Goal: Transaction & Acquisition: Purchase product/service

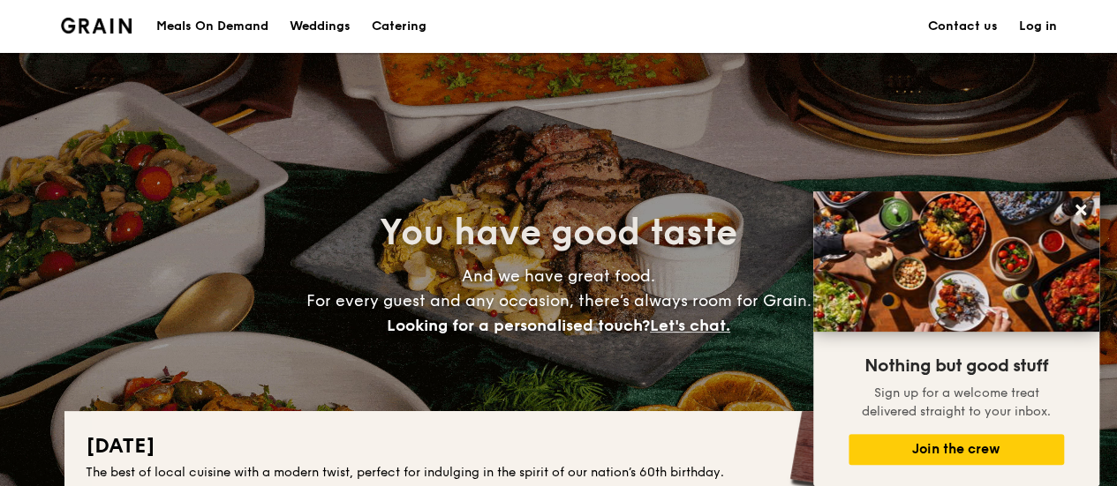
click at [387, 27] on h1 "Catering" at bounding box center [399, 26] width 55 height 53
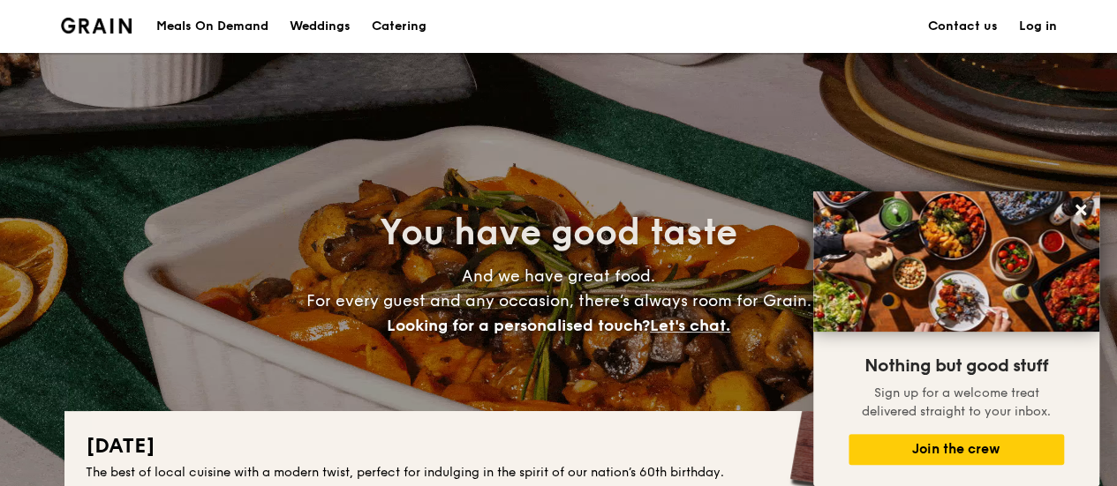
click at [182, 23] on div "Meals On Demand" at bounding box center [212, 26] width 112 height 53
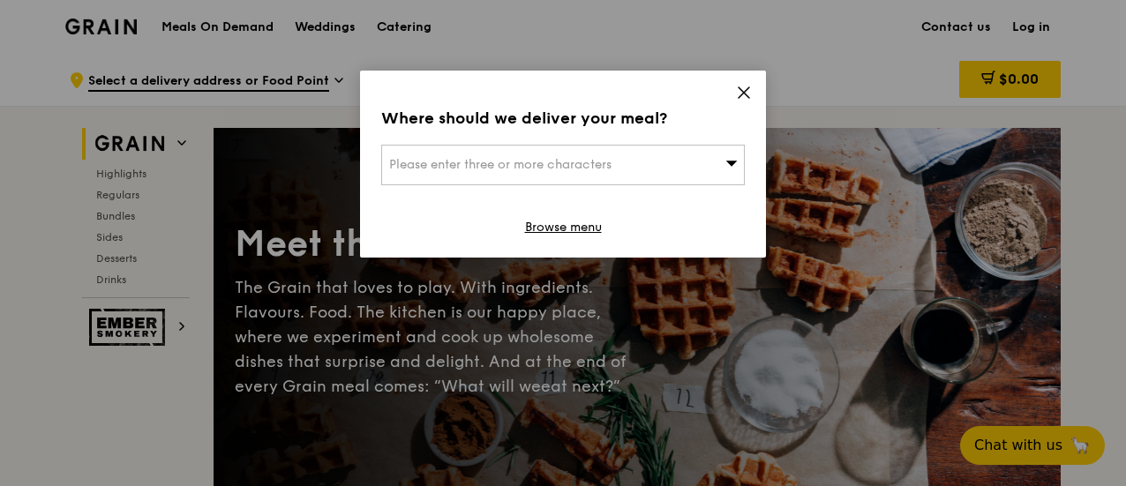
click at [722, 160] on div "Please enter three or more characters" at bounding box center [563, 165] width 364 height 41
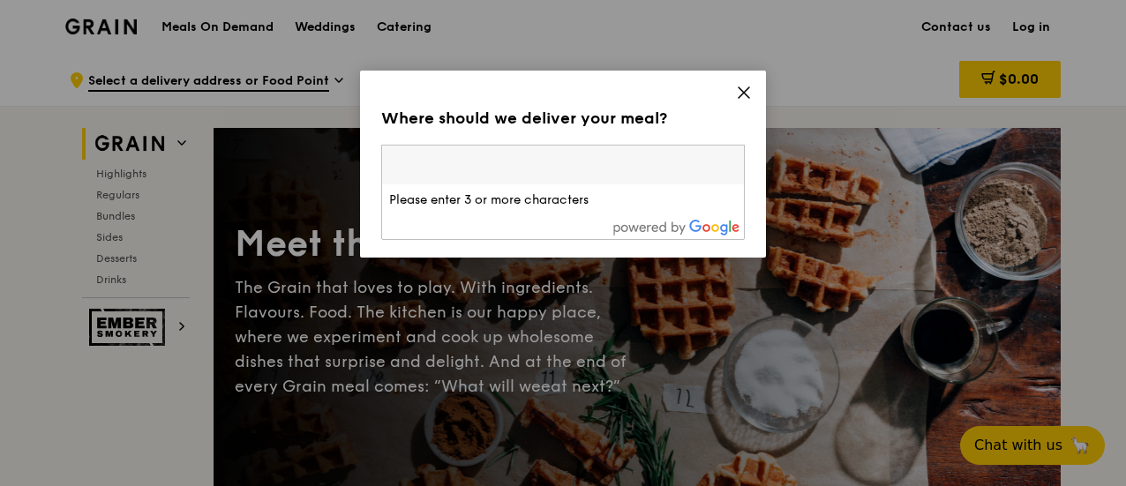
click at [745, 84] on div "Where should we deliver your meal? Please enter three or more characters Please…" at bounding box center [563, 164] width 406 height 187
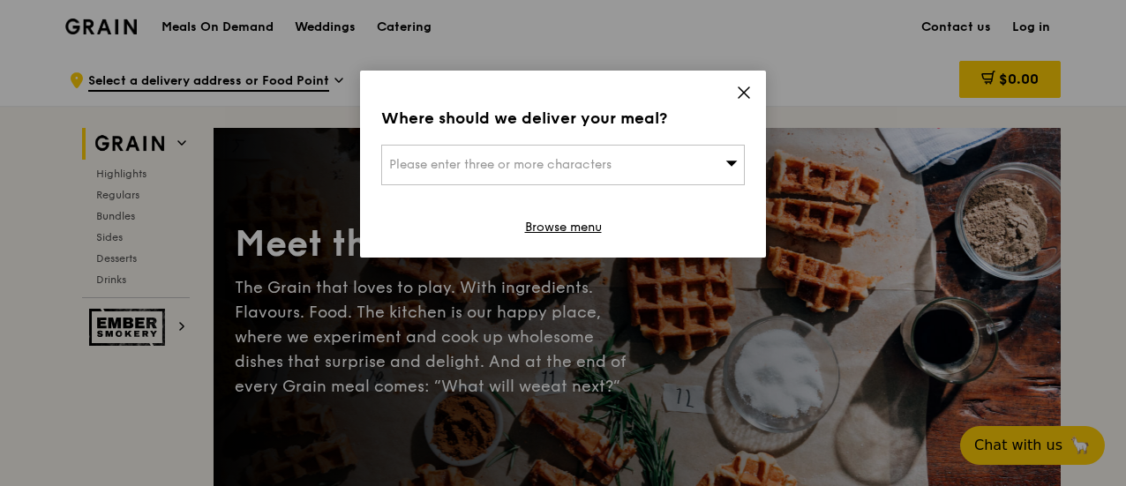
click at [742, 93] on icon at bounding box center [744, 93] width 16 height 16
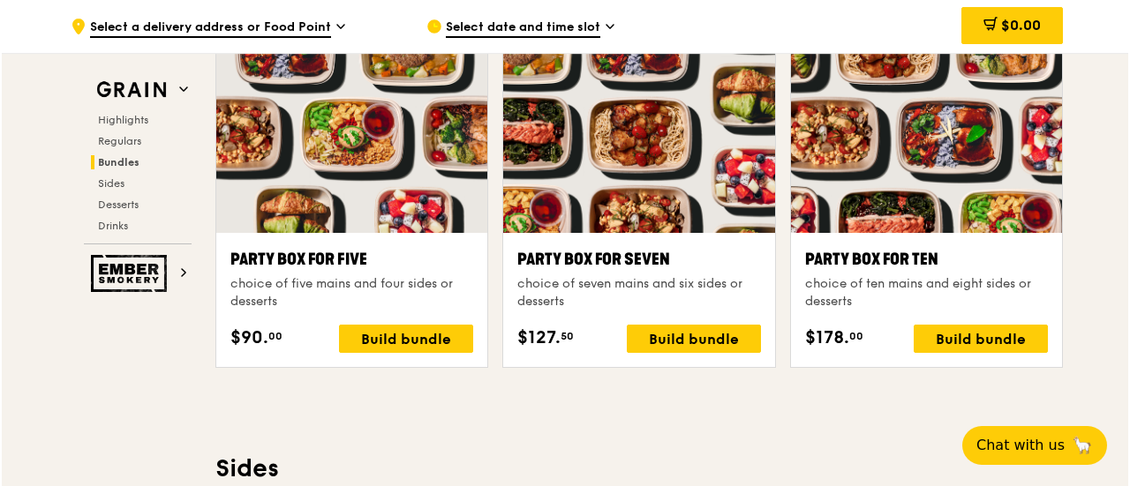
scroll to position [3531, 0]
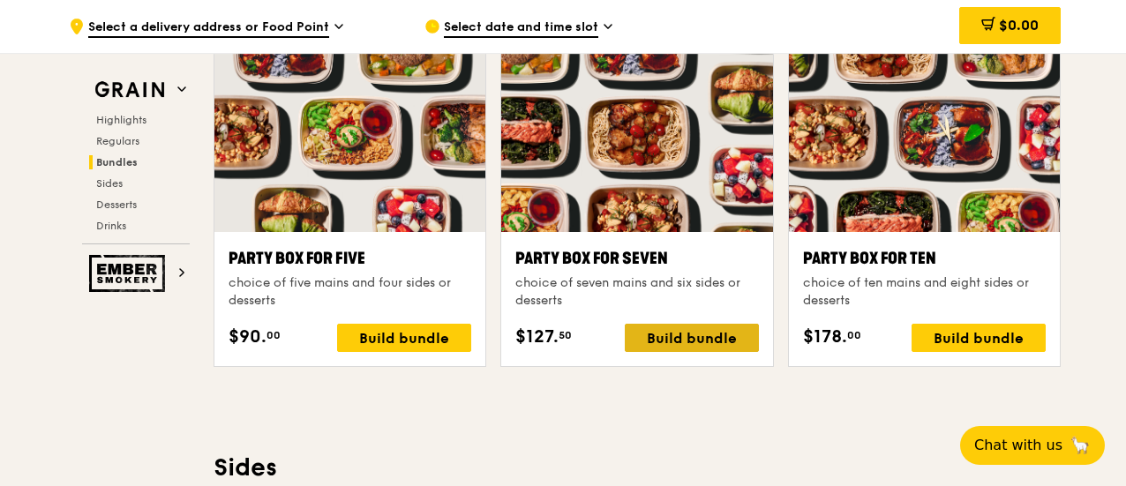
click at [689, 336] on div "Build bundle" at bounding box center [692, 338] width 134 height 28
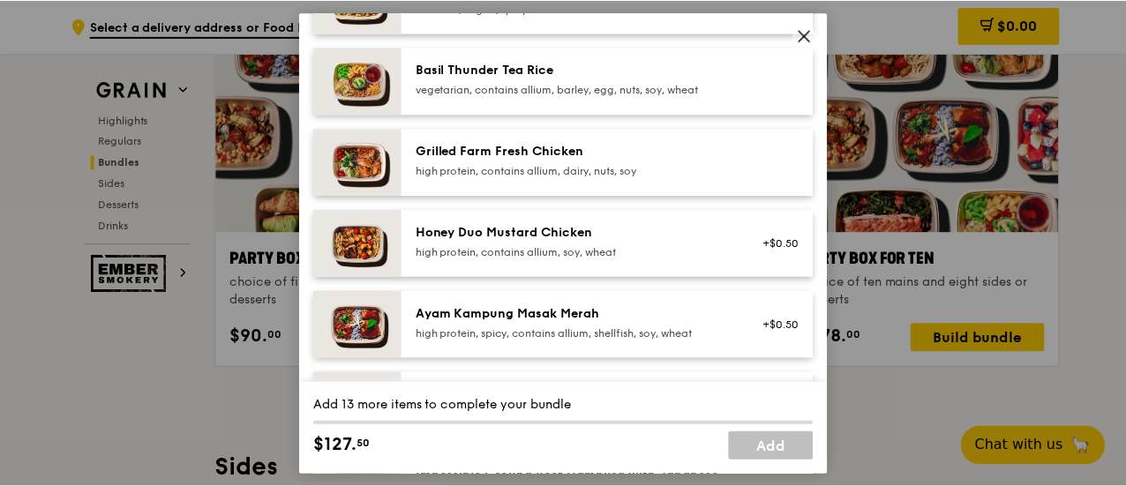
scroll to position [471, 0]
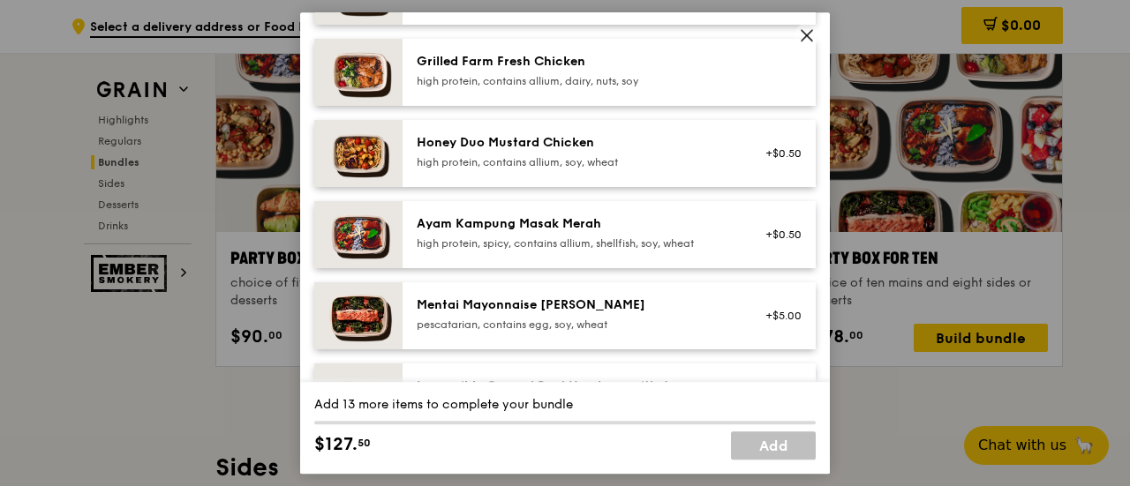
click at [334, 86] on img at bounding box center [358, 72] width 88 height 67
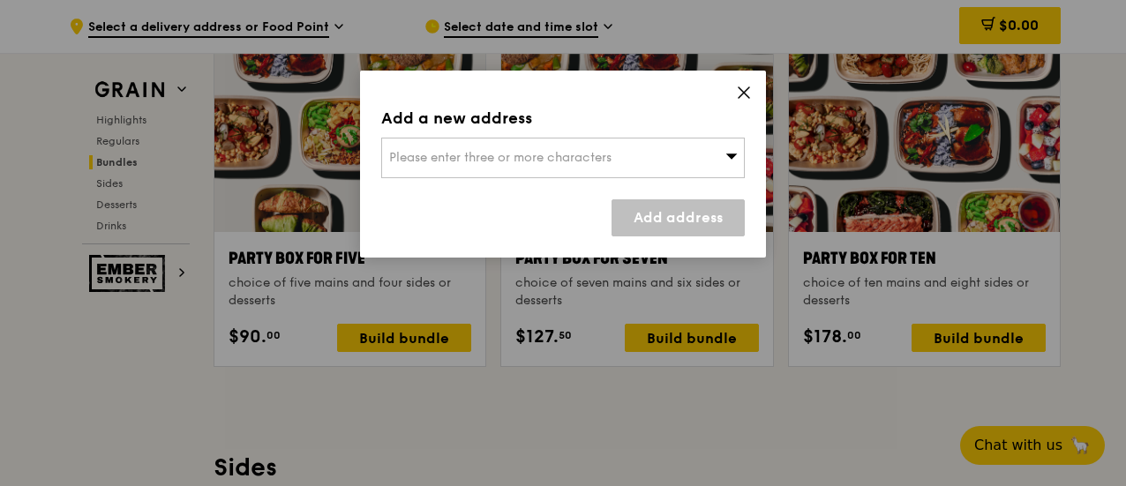
click at [552, 163] on span "Please enter three or more characters" at bounding box center [500, 157] width 222 height 15
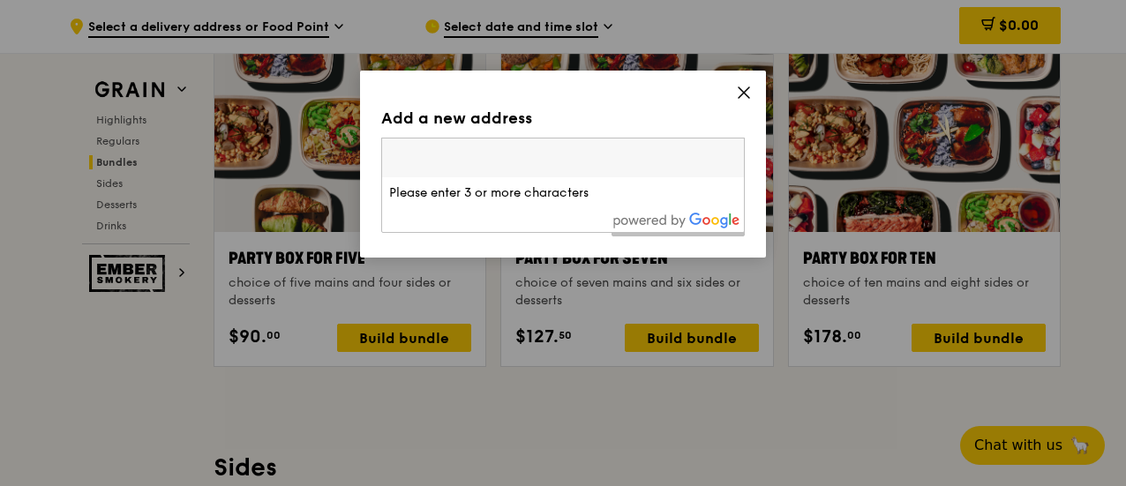
click at [552, 162] on input "search" at bounding box center [563, 158] width 362 height 39
paste input "544886"
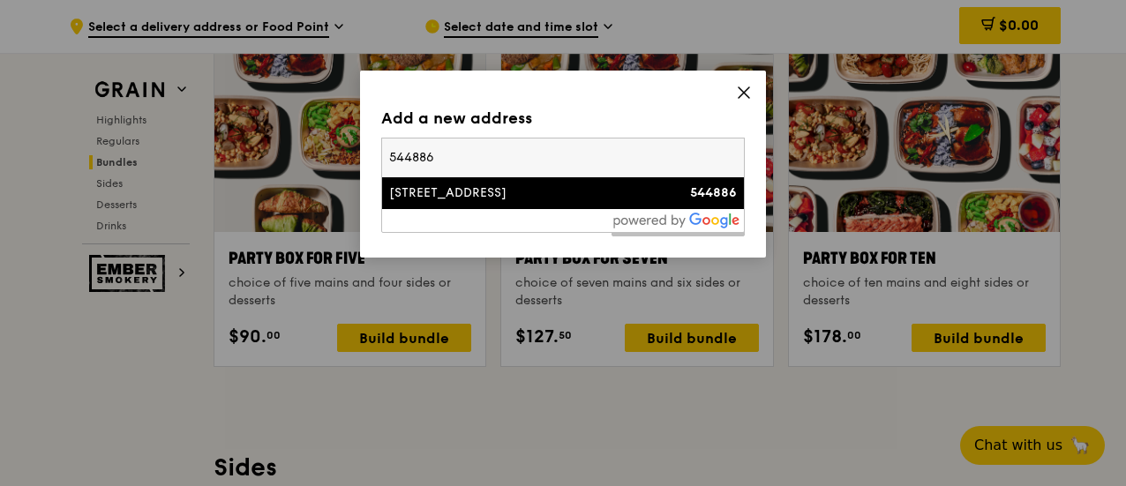
type input "544886"
click at [636, 200] on div "[STREET_ADDRESS]" at bounding box center [519, 193] width 261 height 18
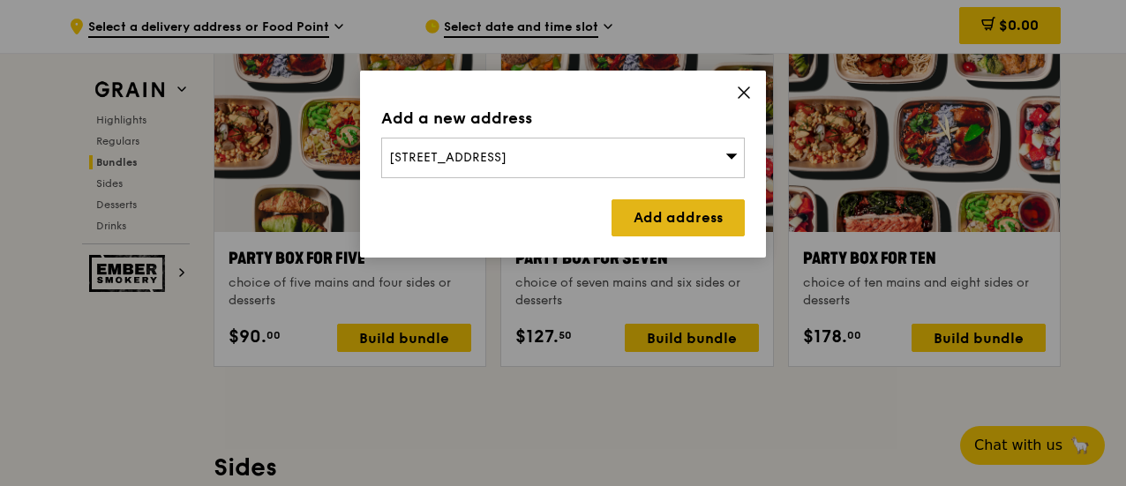
click at [658, 214] on link "Add address" at bounding box center [678, 218] width 133 height 37
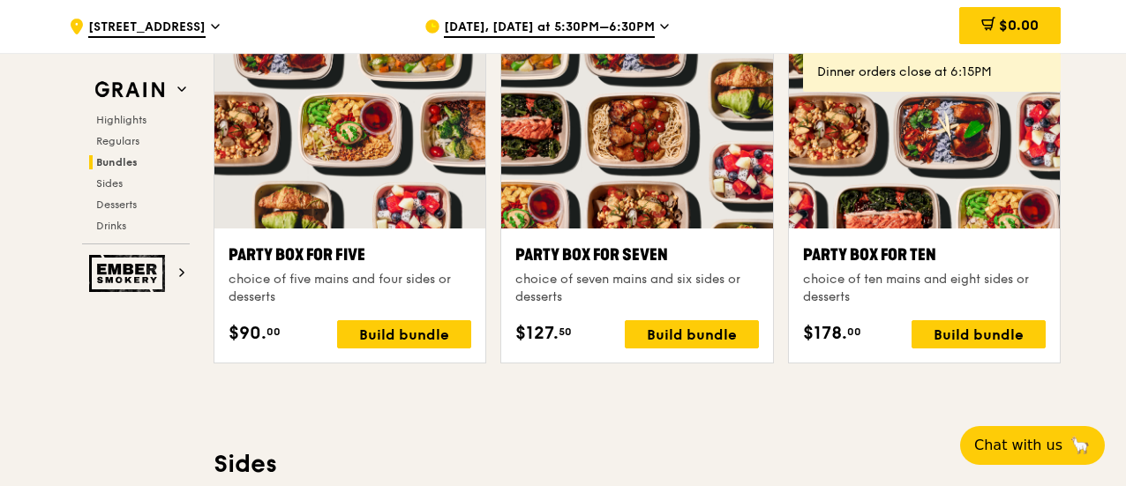
scroll to position [3531, 0]
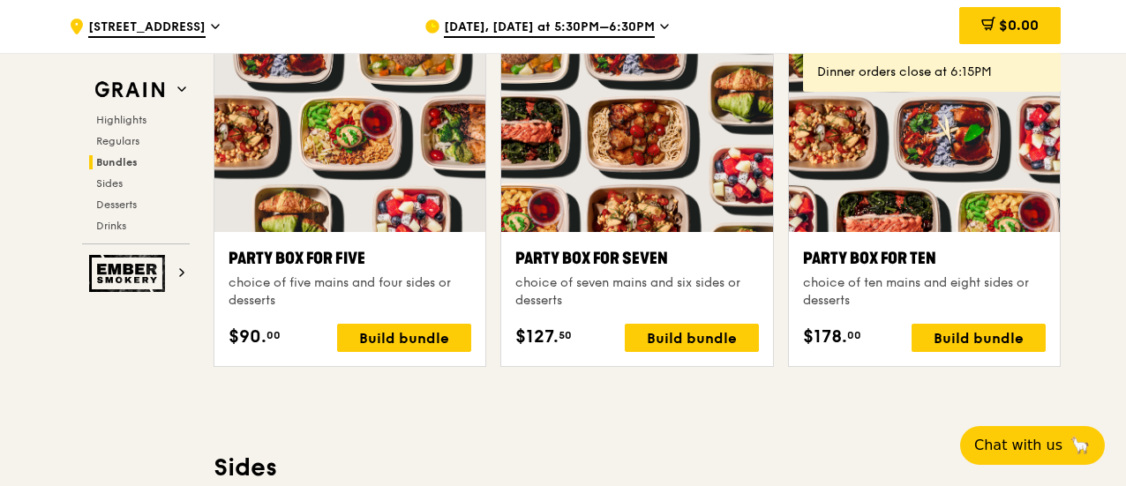
click at [635, 26] on span "[DATE], [DATE] at 5:30PM–6:30PM" at bounding box center [549, 28] width 211 height 19
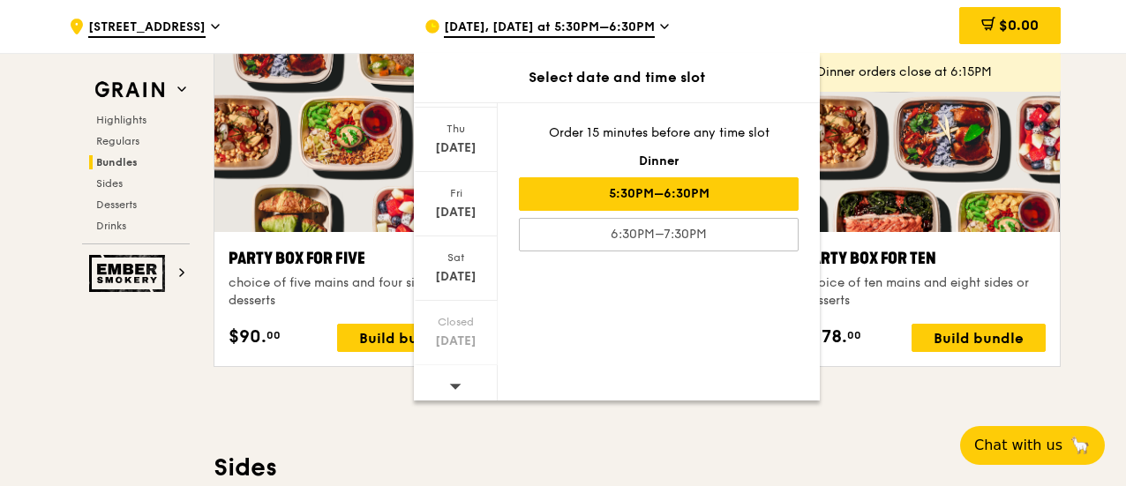
scroll to position [242, 0]
click at [451, 373] on icon at bounding box center [455, 379] width 12 height 13
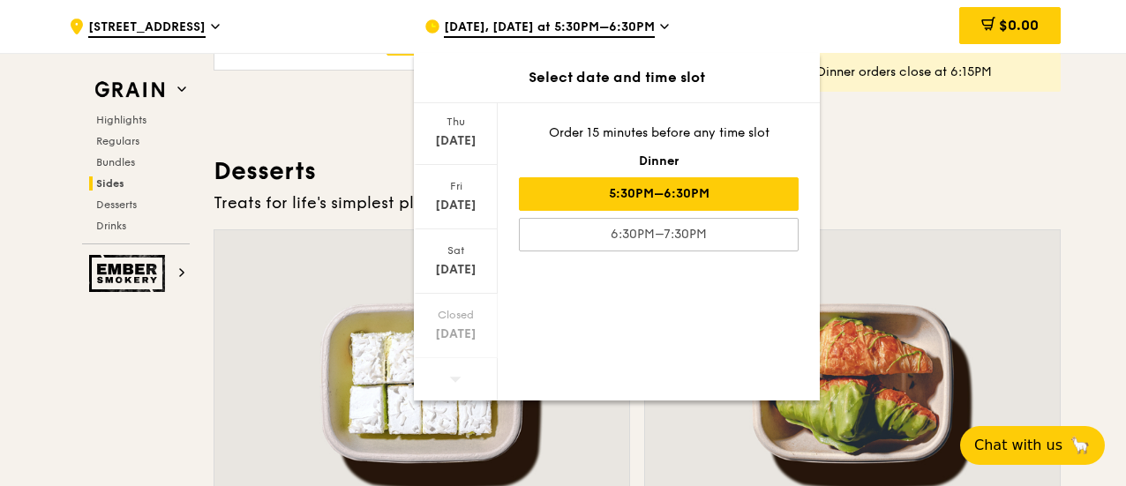
click at [645, 21] on span "[DATE], [DATE] at 5:30PM–6:30PM" at bounding box center [549, 28] width 211 height 19
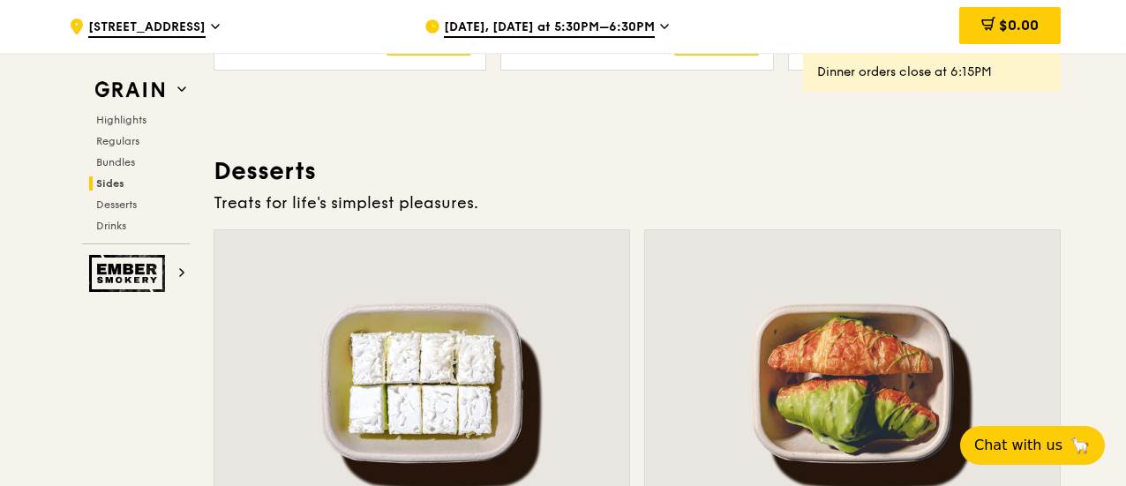
click at [645, 21] on span "[DATE], [DATE] at 5:30PM–6:30PM" at bounding box center [549, 28] width 211 height 19
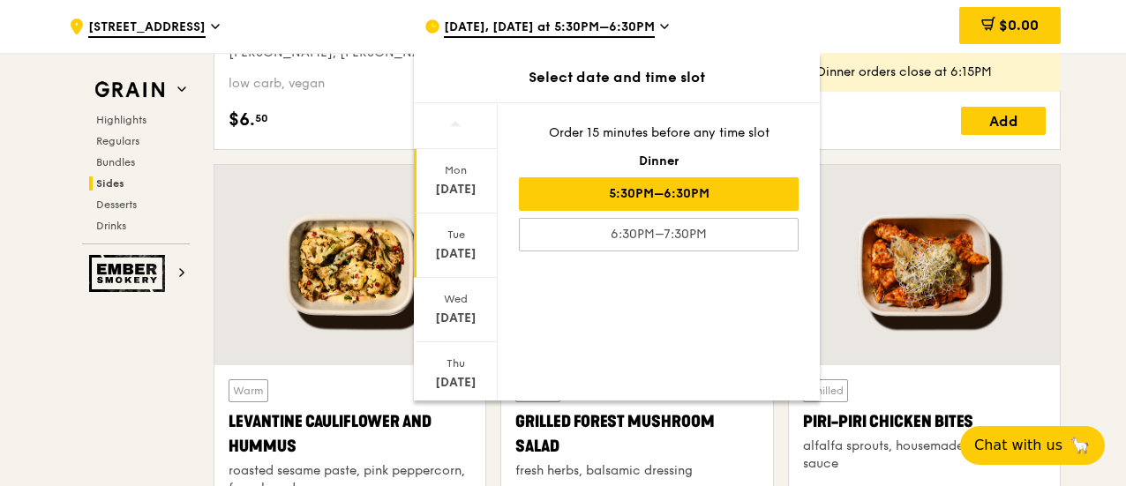
scroll to position [3984, 0]
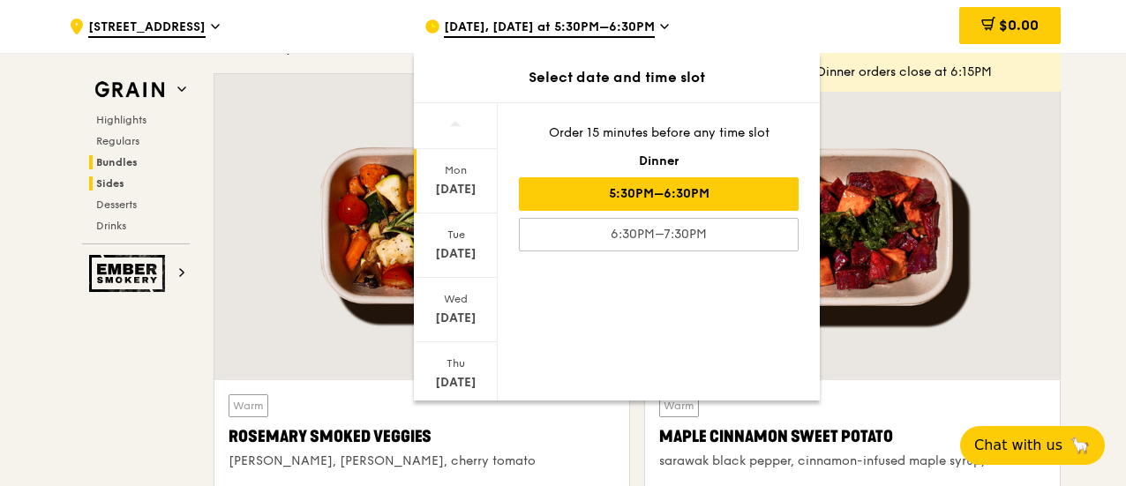
click at [119, 157] on span "Bundles" at bounding box center [116, 162] width 41 height 12
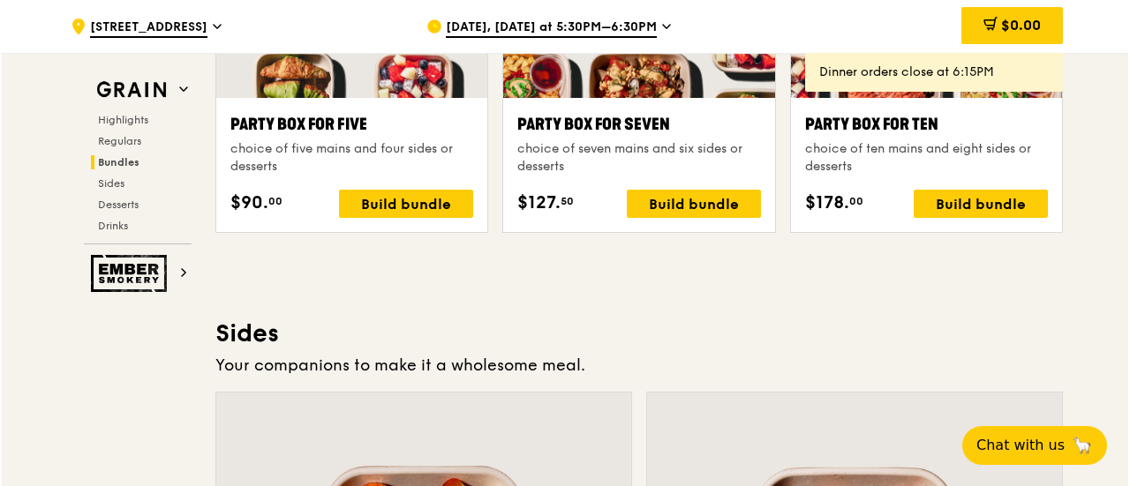
scroll to position [3697, 0]
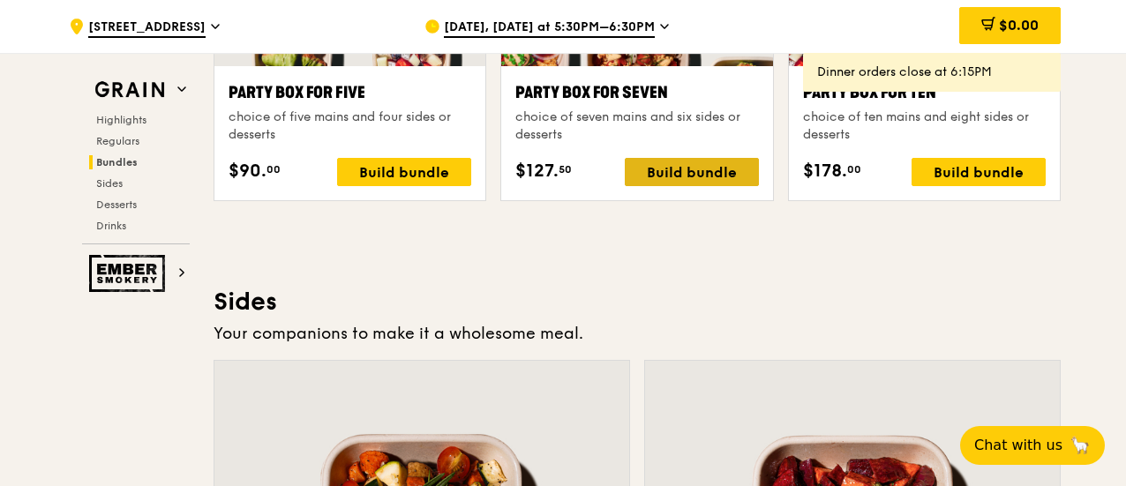
click at [655, 169] on div "Build bundle" at bounding box center [692, 172] width 134 height 28
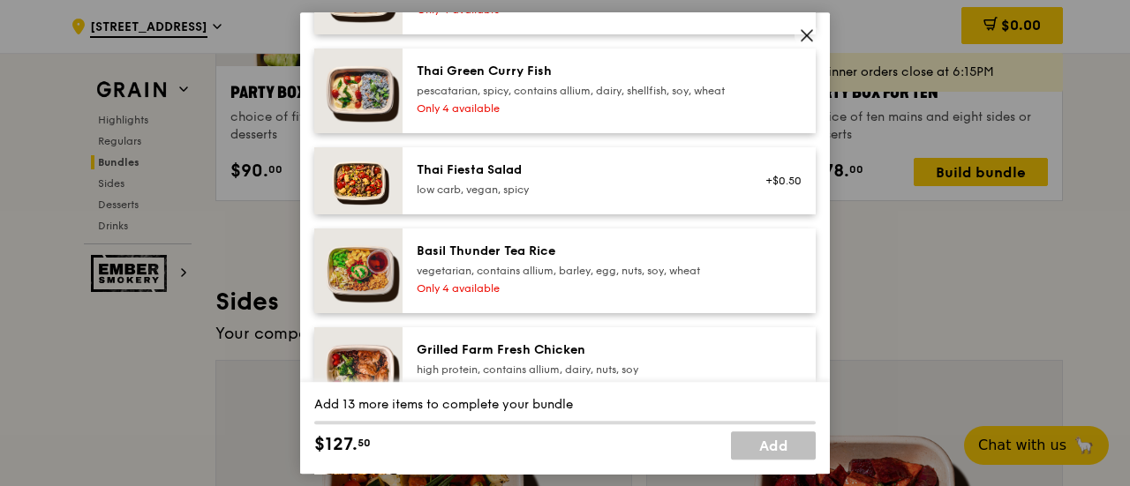
scroll to position [471, 0]
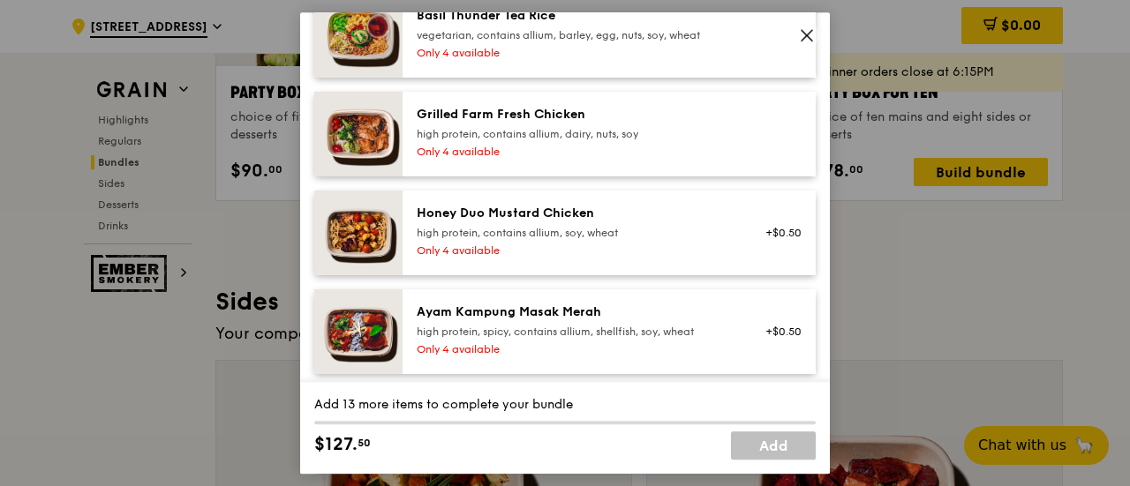
click at [809, 33] on icon at bounding box center [807, 35] width 11 height 11
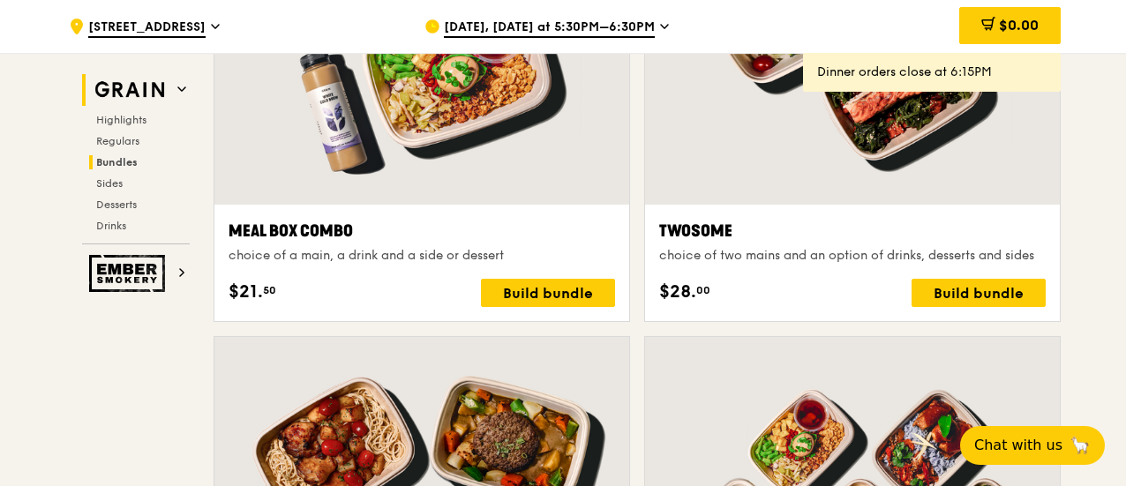
scroll to position [2755, 0]
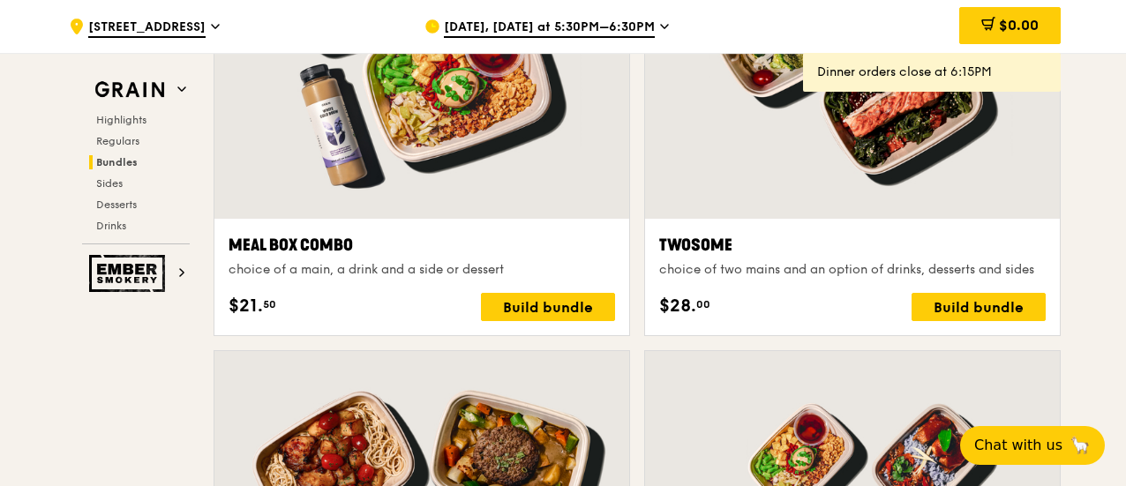
click at [555, 27] on span "[DATE], [DATE] at 5:30PM–6:30PM" at bounding box center [549, 28] width 211 height 19
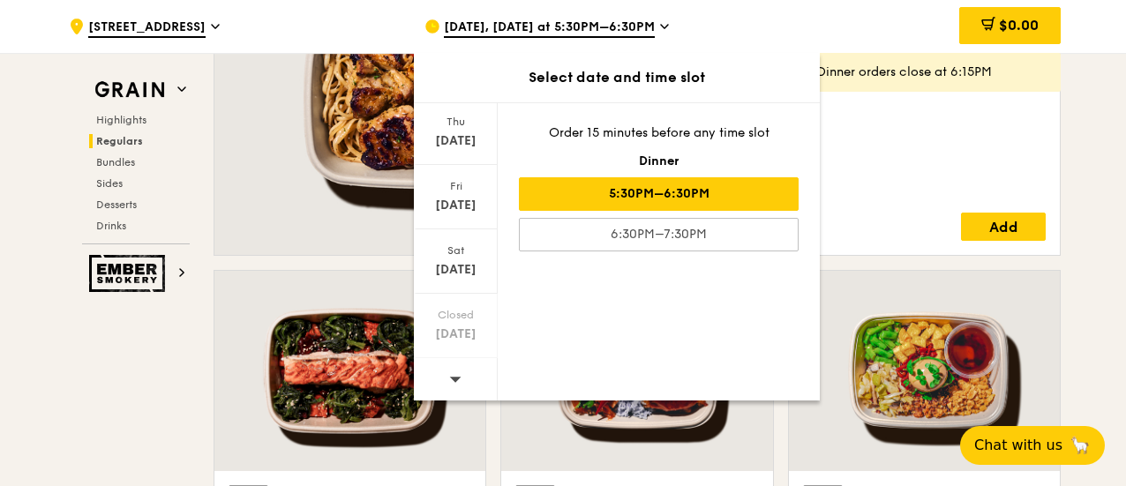
scroll to position [1343, 0]
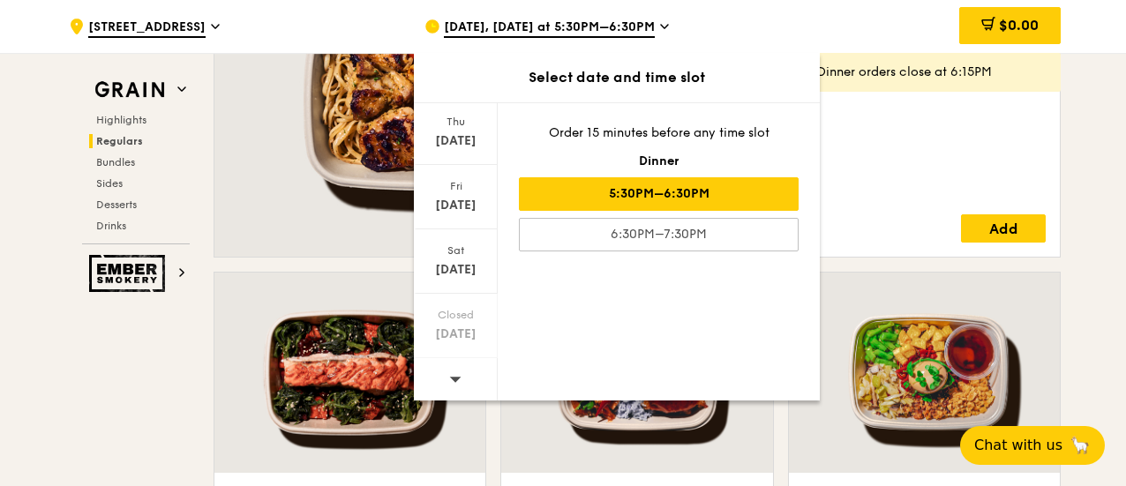
drag, startPoint x: 24, startPoint y: 4, endPoint x: 62, endPoint y: 107, distance: 110.0
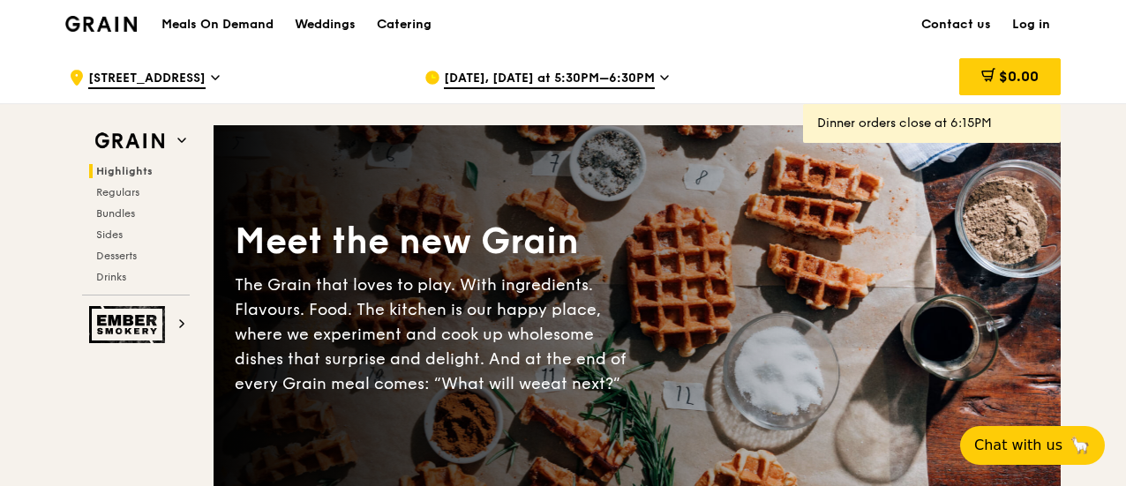
scroll to position [0, 0]
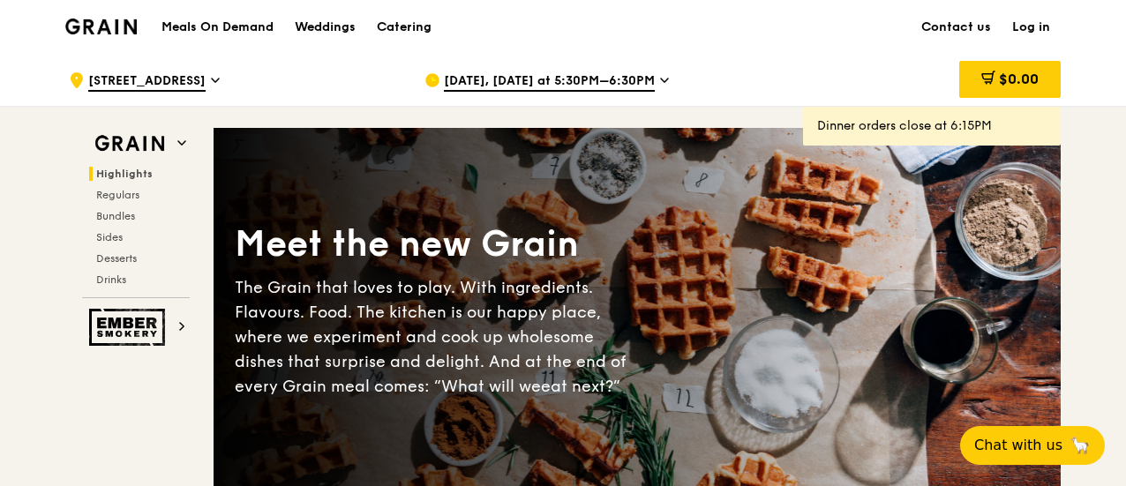
click at [208, 24] on h1 "Meals On Demand" at bounding box center [218, 28] width 112 height 18
click at [948, 24] on link "Contact us" at bounding box center [956, 27] width 91 height 53
click at [621, 84] on span "[DATE], [DATE] at 5:30PM–6:30PM" at bounding box center [549, 81] width 211 height 19
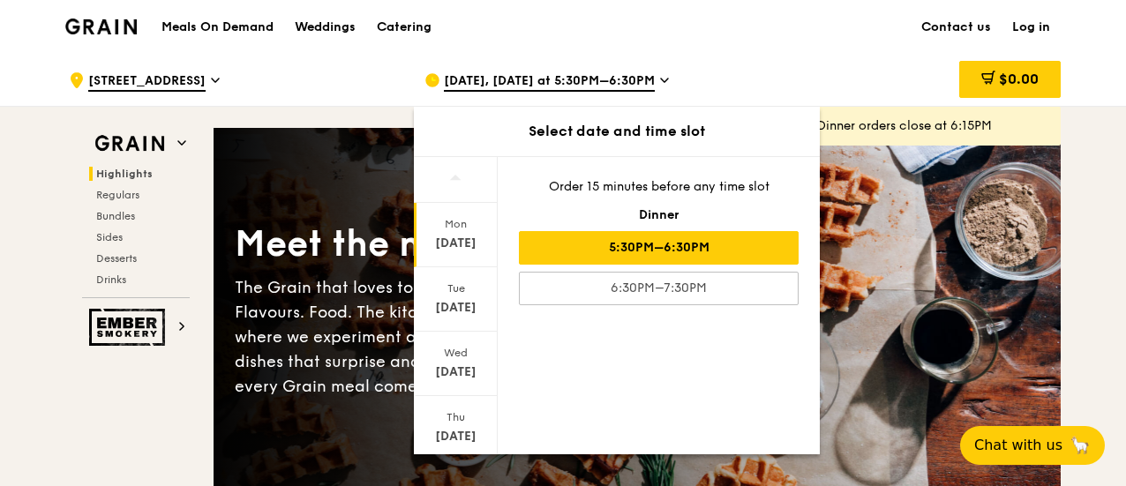
click at [621, 84] on span "[DATE], [DATE] at 5:30PM–6:30PM" at bounding box center [549, 81] width 211 height 19
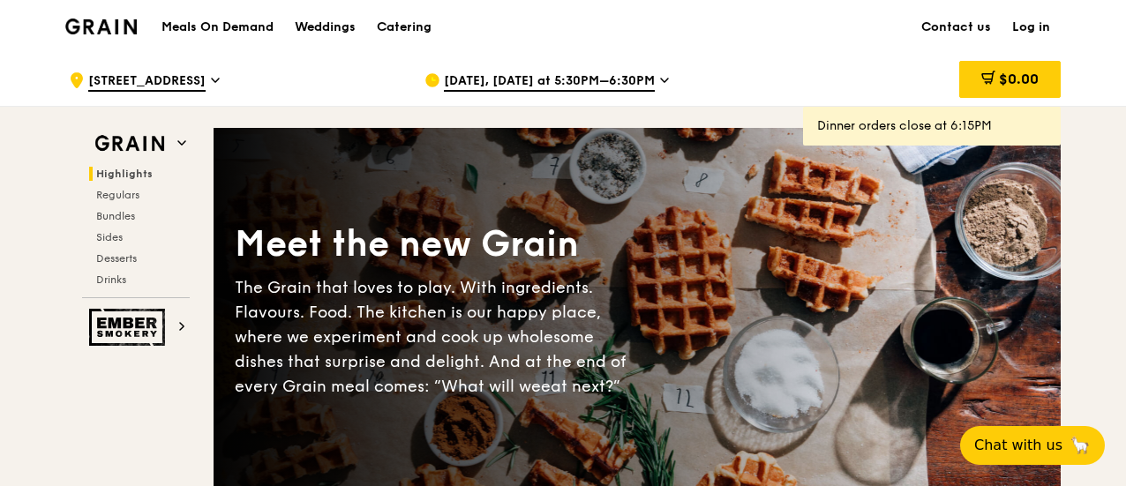
click at [621, 84] on span "[DATE], [DATE] at 5:30PM–6:30PM" at bounding box center [549, 81] width 211 height 19
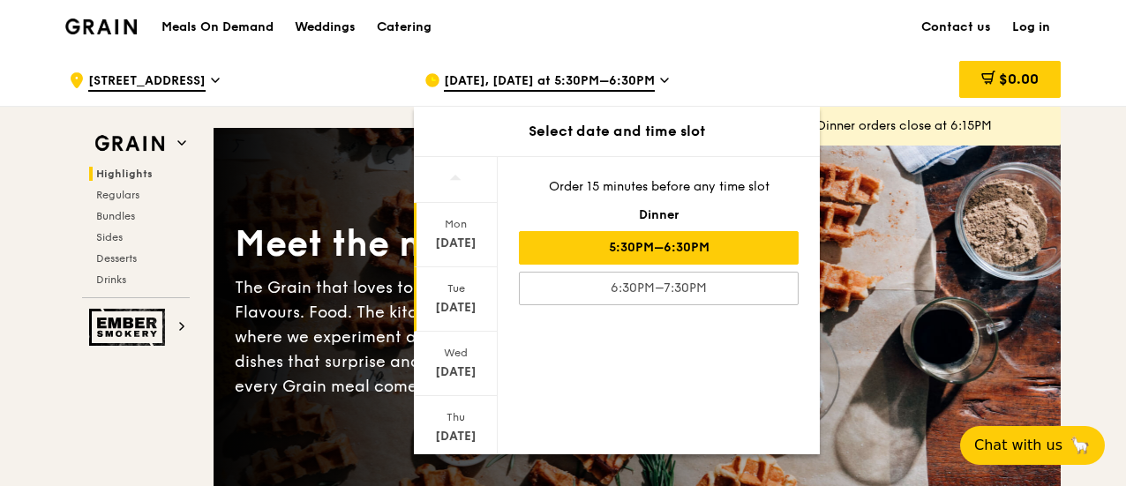
click at [452, 296] on div "[DATE]" at bounding box center [456, 299] width 84 height 64
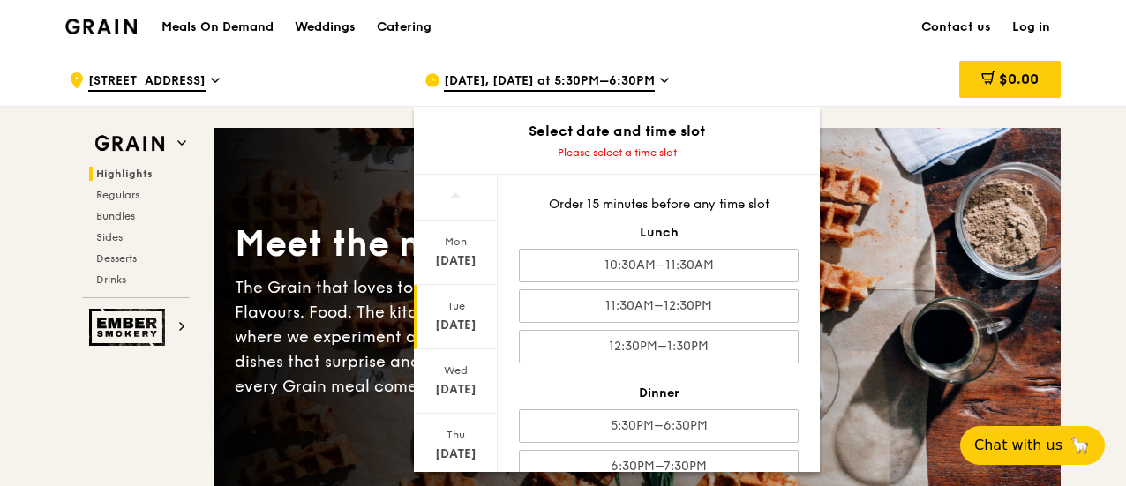
scroll to position [242, 0]
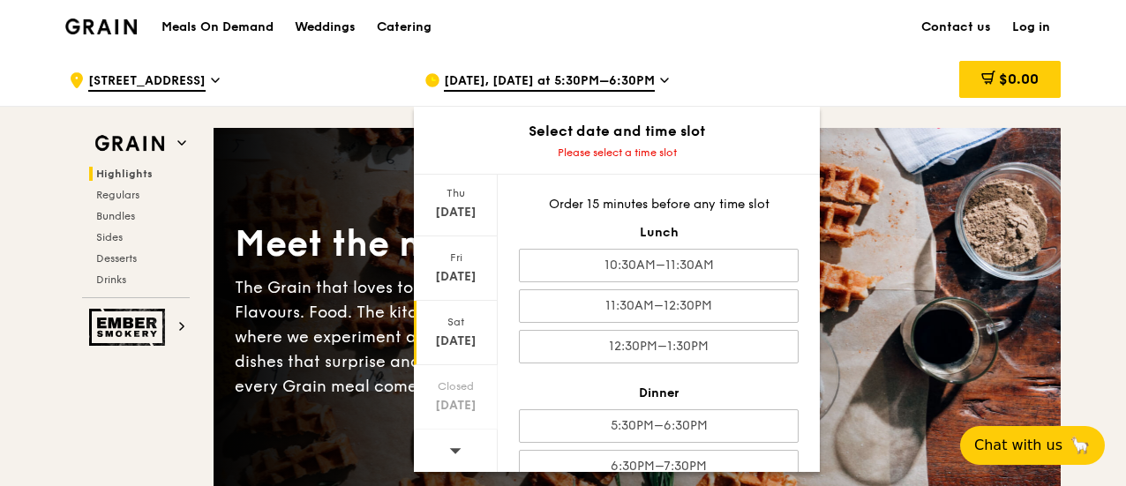
click at [450, 333] on div "[DATE]" at bounding box center [456, 342] width 79 height 18
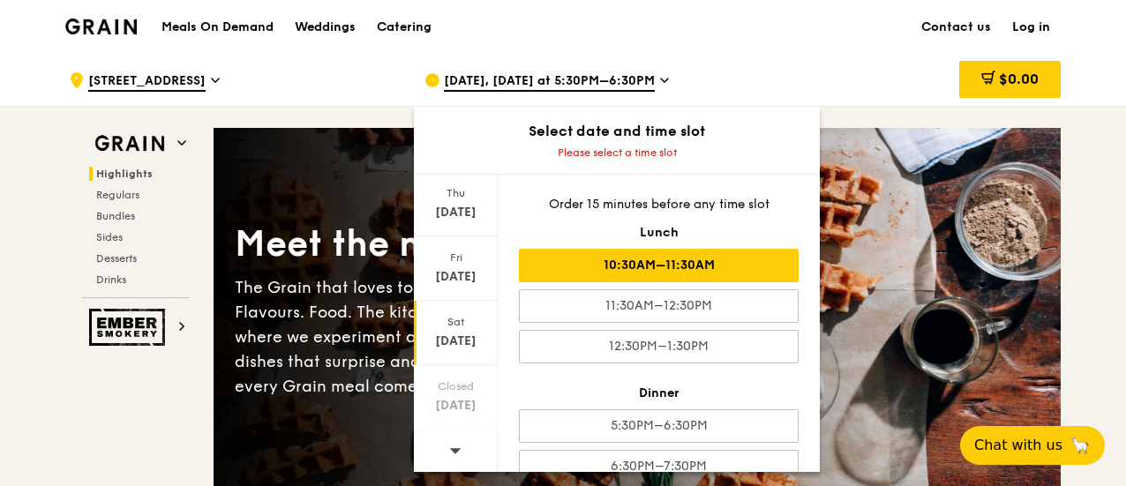
click at [696, 266] on div "10:30AM–11:30AM" at bounding box center [659, 266] width 280 height 34
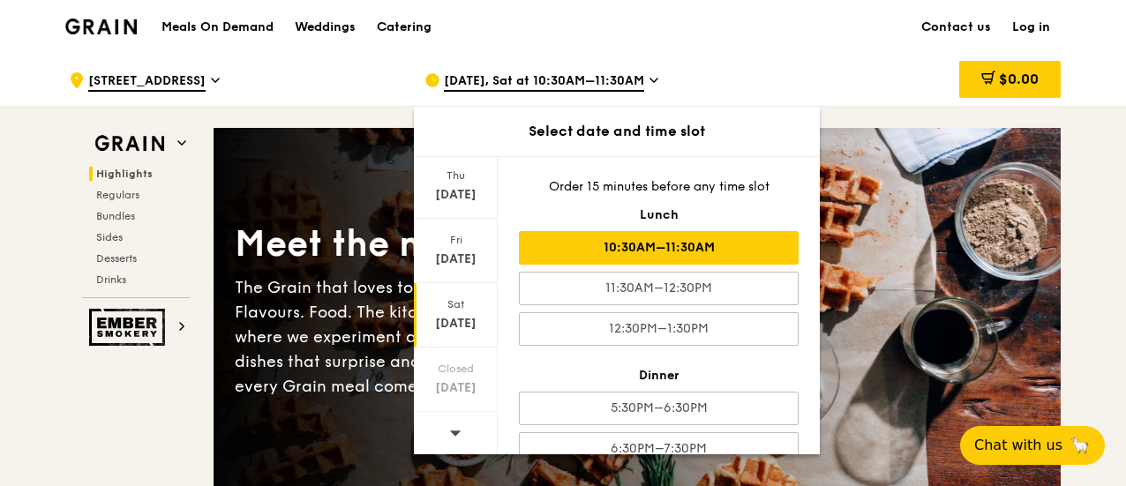
click at [713, 247] on div "10:30AM–11:30AM" at bounding box center [659, 248] width 280 height 34
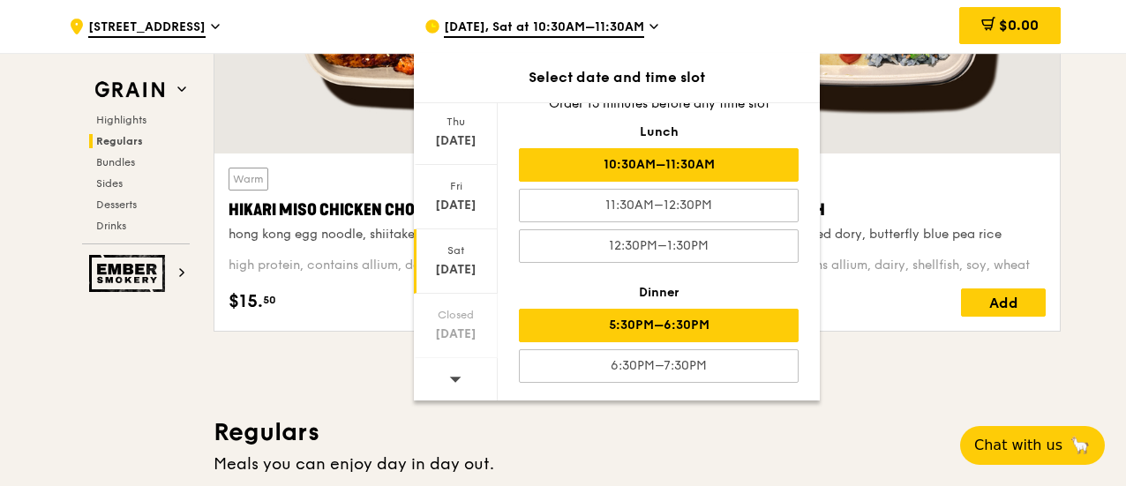
scroll to position [1177, 0]
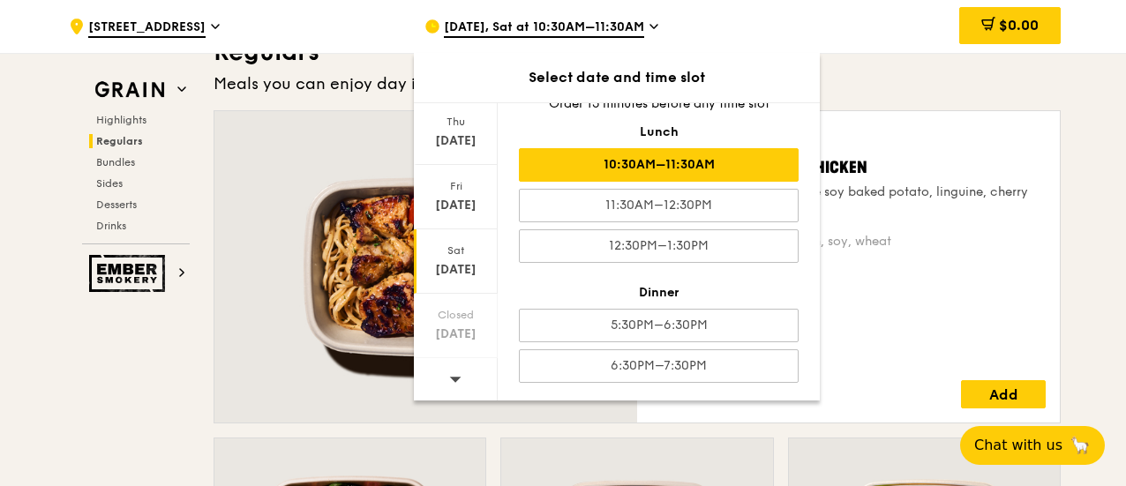
click at [922, 288] on div "Warm Honey Duo Mustard Chicken house-blend mustard, maple soy baked potato, lin…" at bounding box center [848, 266] width 395 height 283
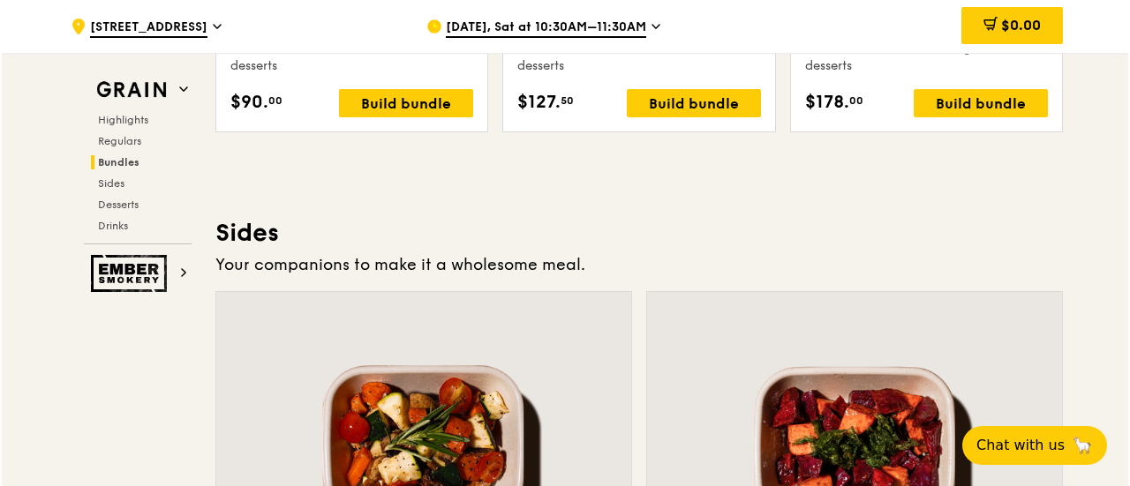
scroll to position [3531, 0]
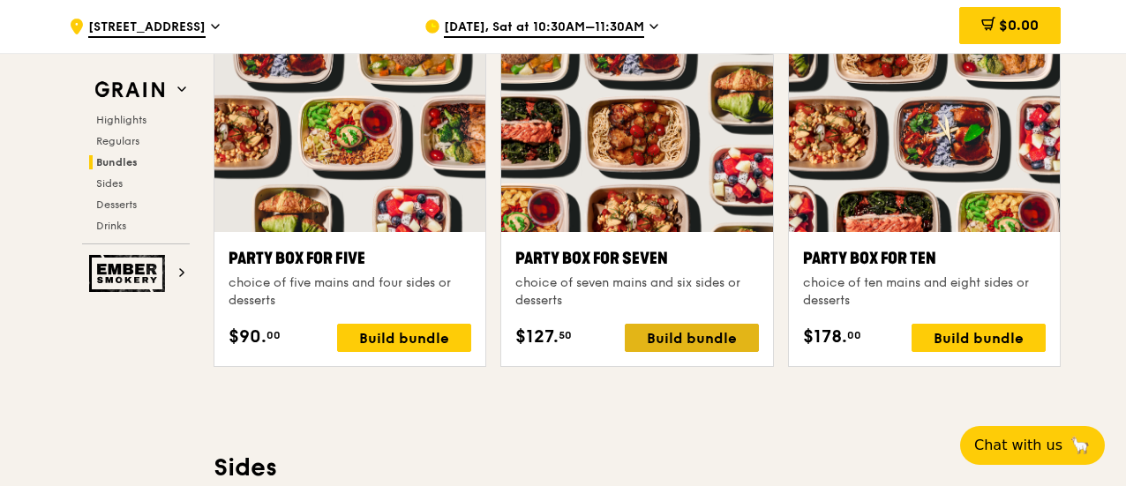
click at [660, 327] on div "Build bundle" at bounding box center [692, 338] width 134 height 28
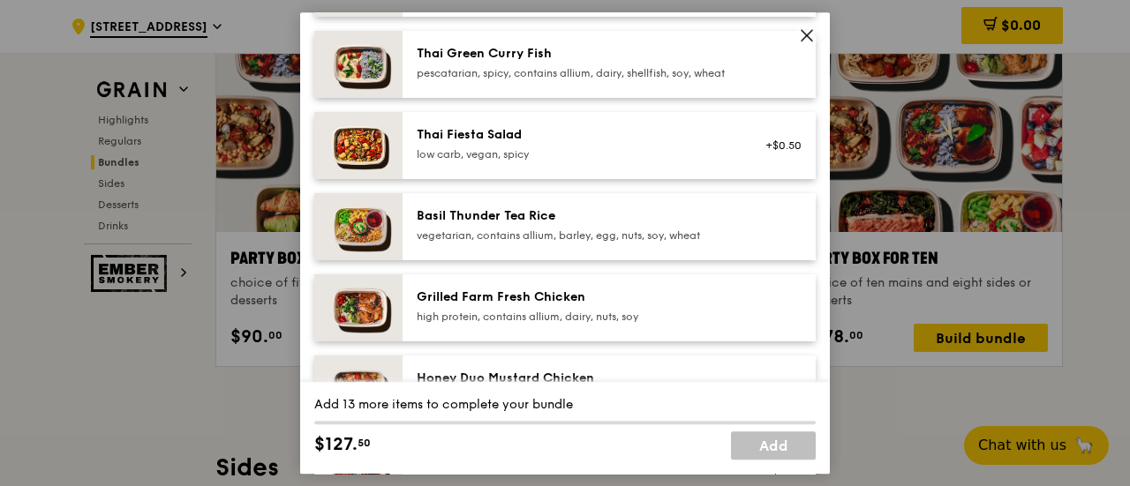
scroll to position [471, 0]
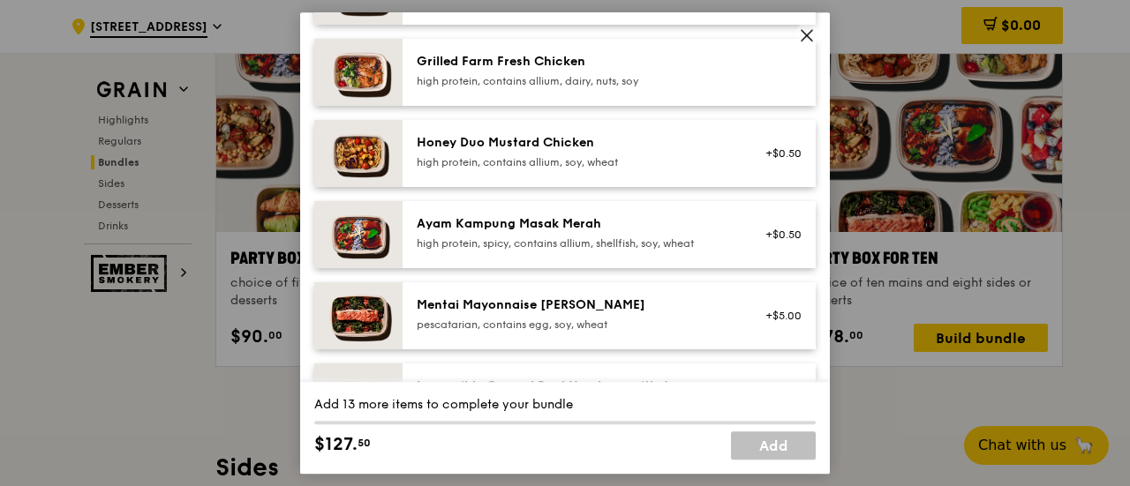
click at [502, 169] on div "high protein, contains allium, soy, wheat" at bounding box center [575, 162] width 317 height 14
click at [329, 158] on img at bounding box center [358, 153] width 88 height 67
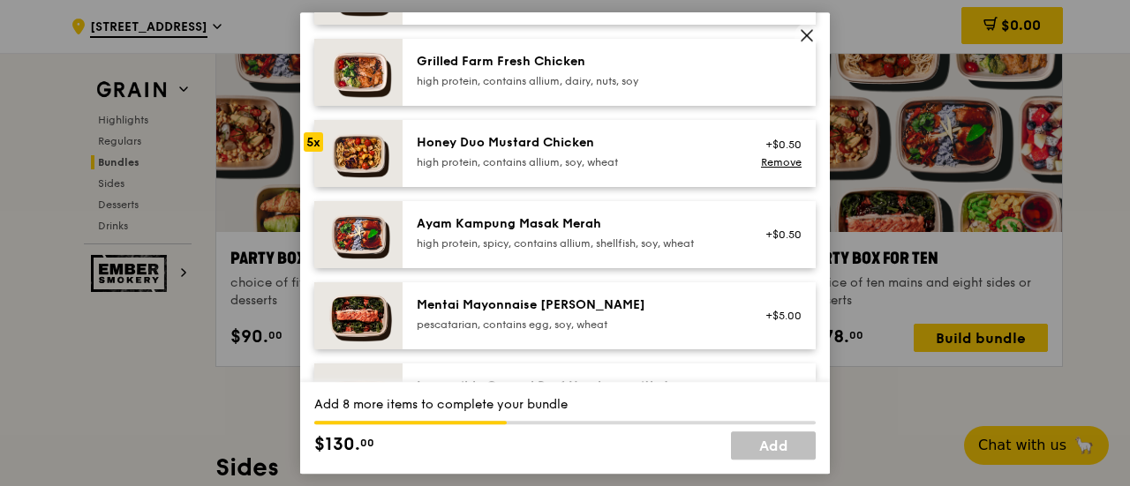
click at [329, 158] on img at bounding box center [358, 153] width 88 height 67
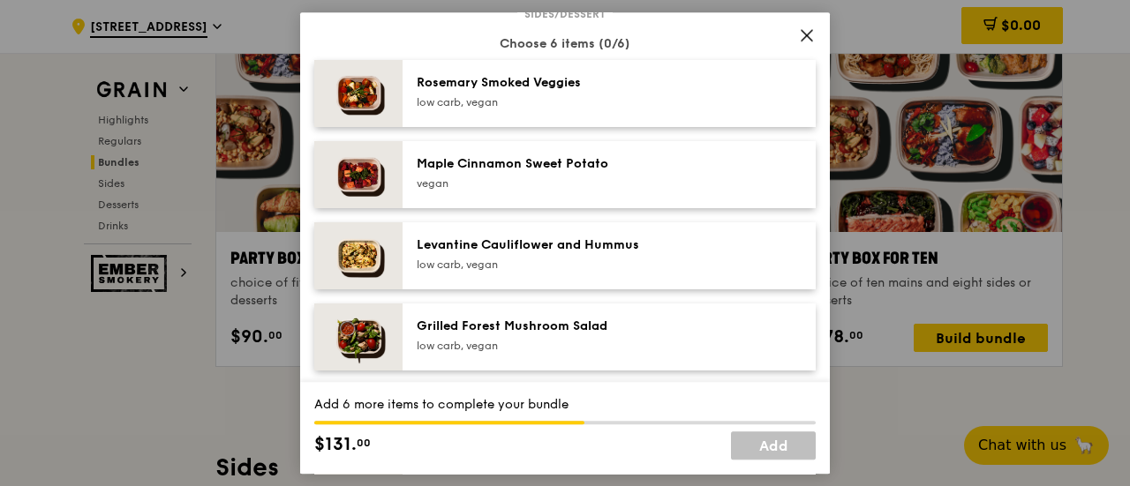
scroll to position [1177, 0]
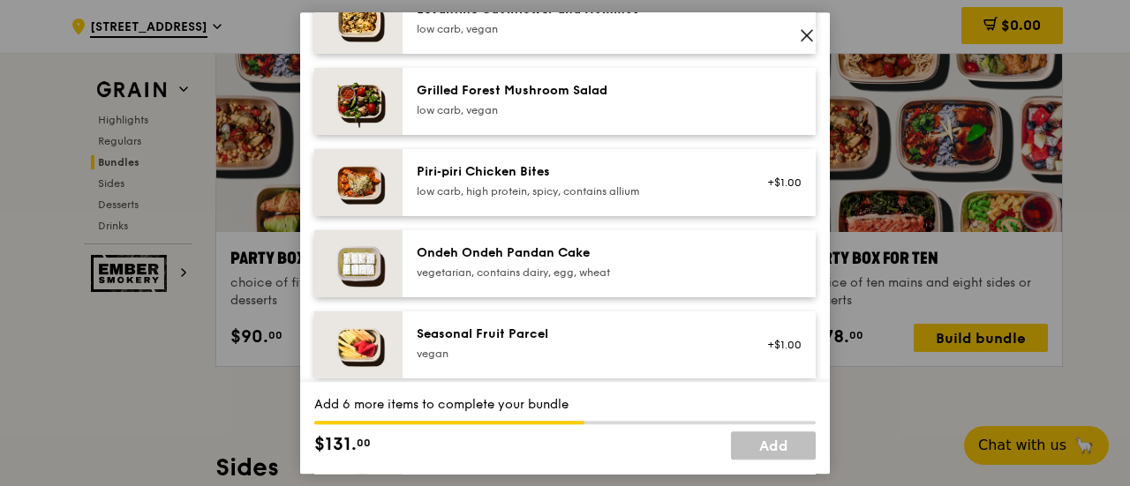
click at [600, 280] on div "vegetarian, contains dairy, egg, wheat" at bounding box center [575, 273] width 317 height 14
click at [576, 280] on div "vegetarian, contains dairy, egg, wheat" at bounding box center [575, 273] width 317 height 14
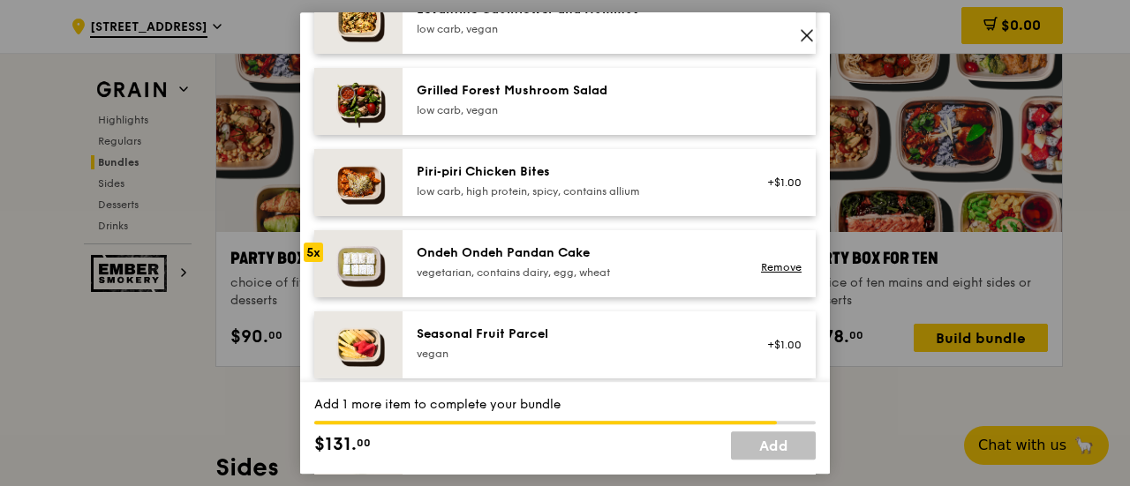
click at [576, 280] on div "vegetarian, contains dairy, egg, wheat" at bounding box center [575, 273] width 317 height 14
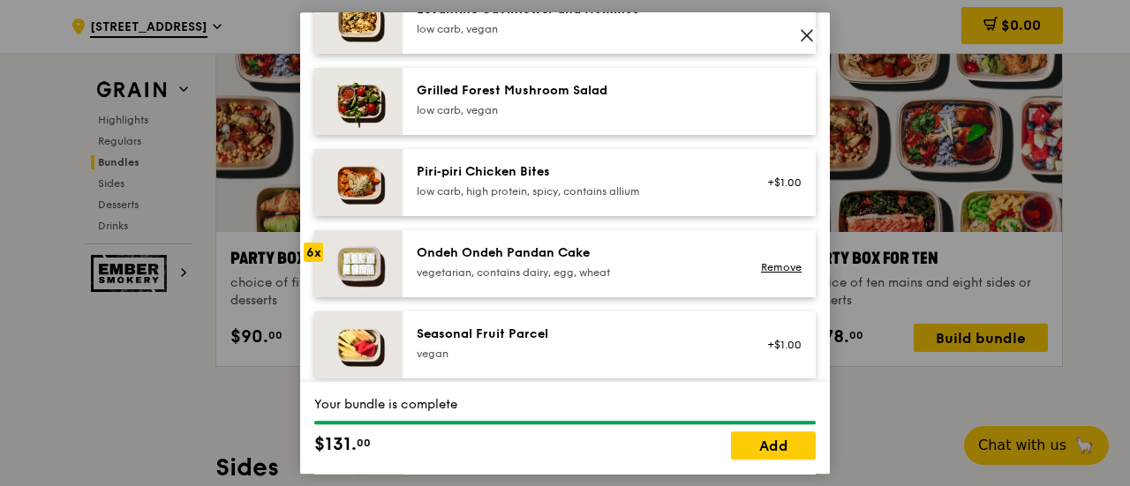
click at [576, 280] on div "vegetarian, contains dairy, egg, wheat" at bounding box center [575, 273] width 317 height 14
click at [527, 280] on div "vegetarian, contains dairy, egg, wheat" at bounding box center [575, 273] width 317 height 14
click at [513, 262] on div "Ondeh Ondeh Pandan Cake" at bounding box center [575, 254] width 317 height 18
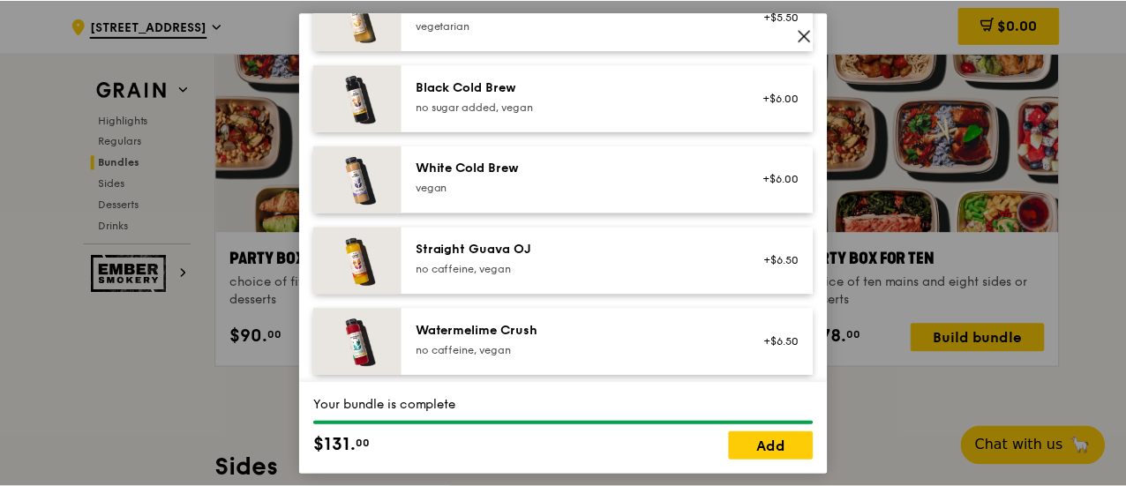
scroll to position [2263, 0]
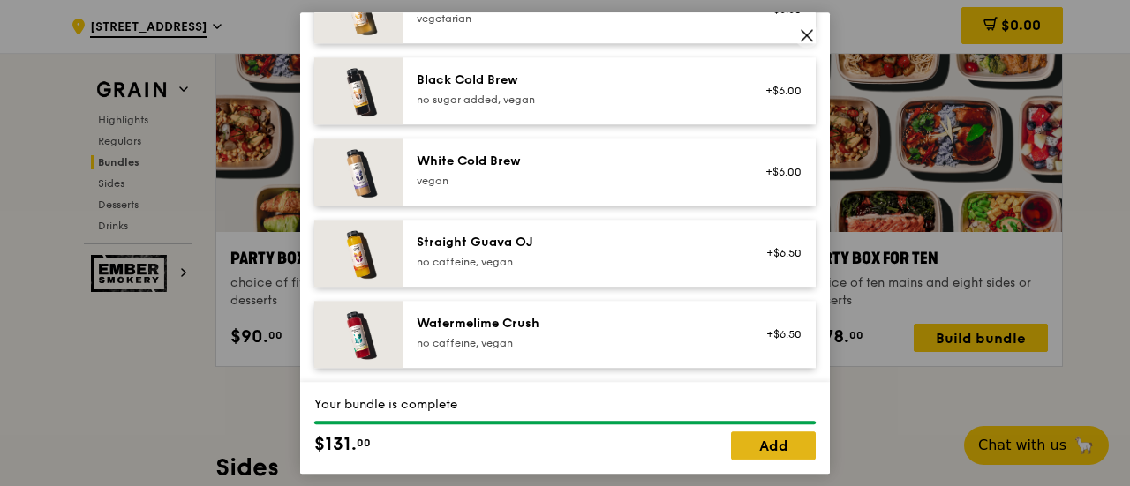
click at [779, 444] on link "Add" at bounding box center [773, 446] width 85 height 28
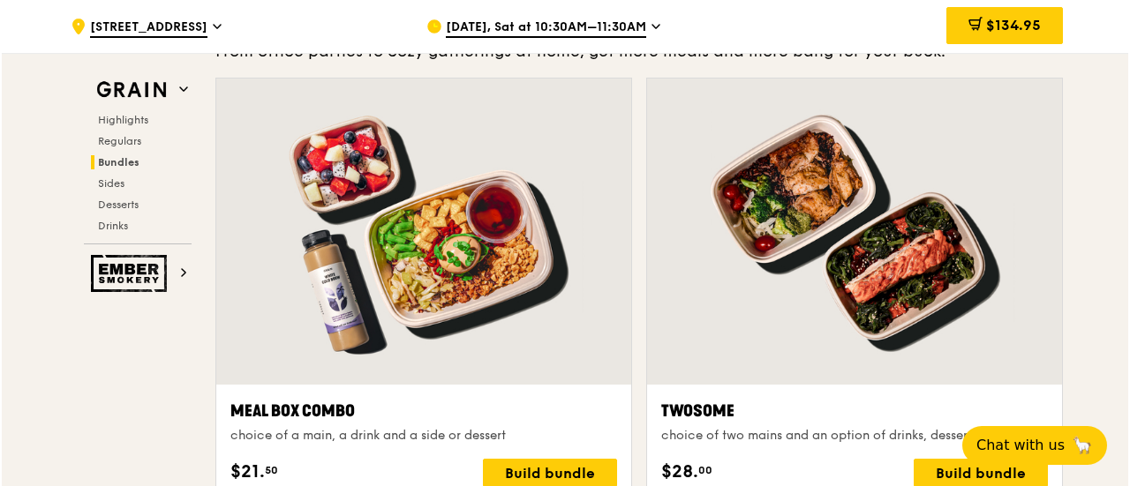
scroll to position [2825, 0]
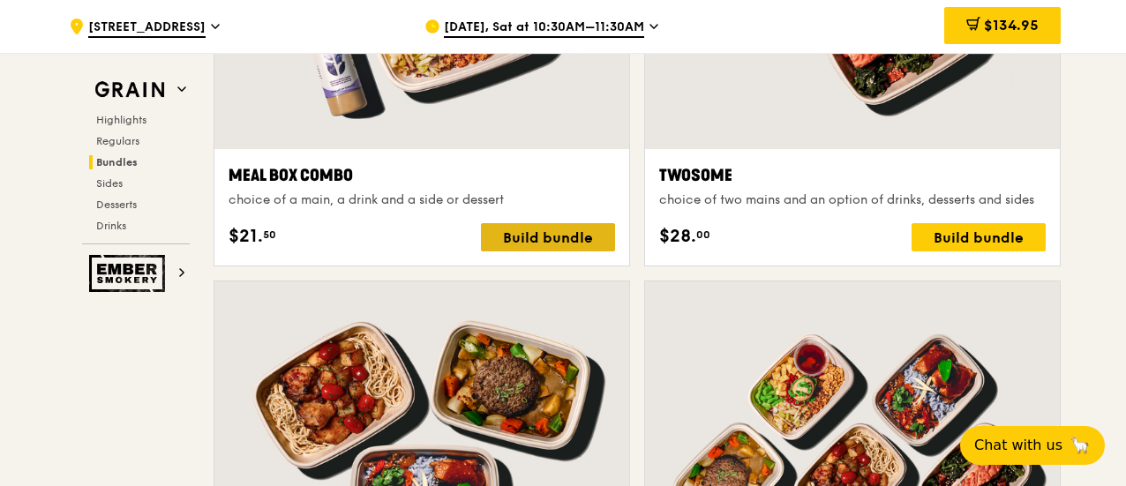
click at [544, 243] on div "Build bundle" at bounding box center [548, 237] width 134 height 28
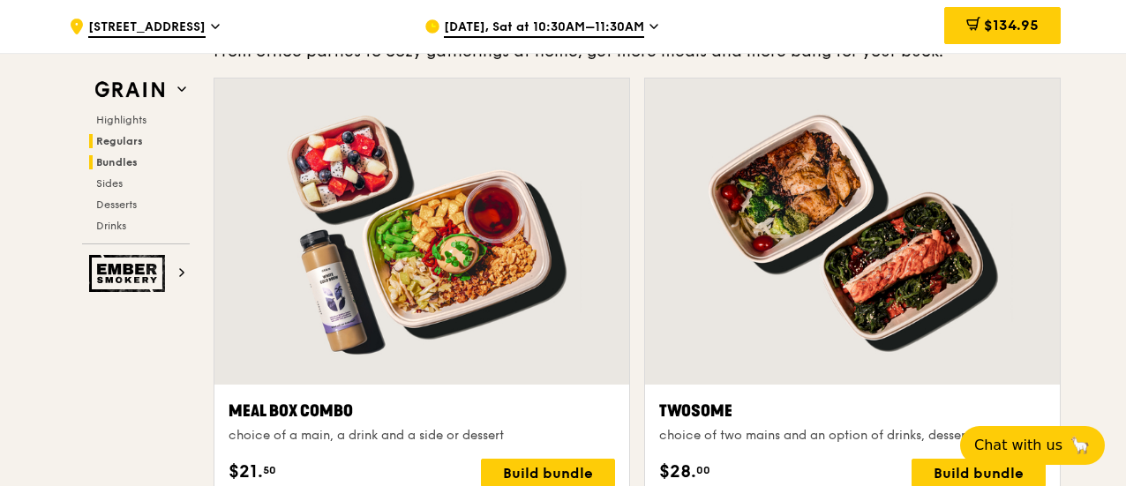
click at [124, 137] on span "Regulars" at bounding box center [119, 141] width 47 height 12
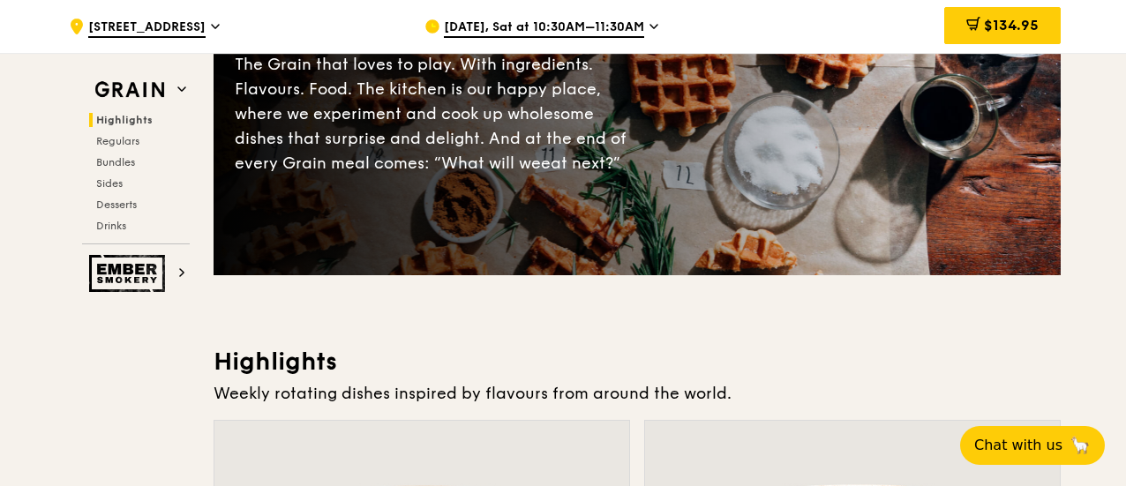
scroll to position [0, 0]
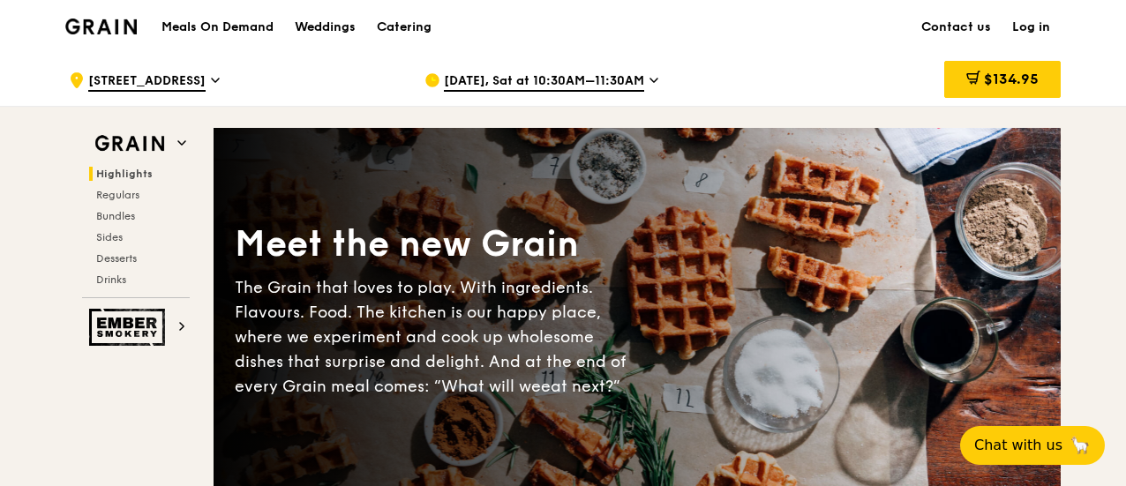
click at [259, 26] on h1 "Meals On Demand" at bounding box center [218, 28] width 112 height 18
click at [117, 196] on span "Regulars" at bounding box center [119, 195] width 47 height 12
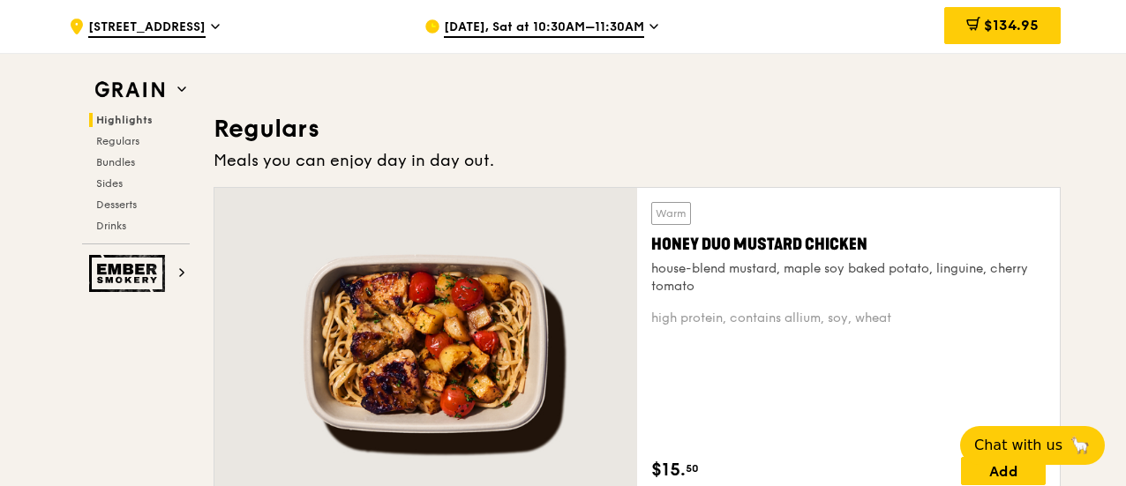
scroll to position [1142, 0]
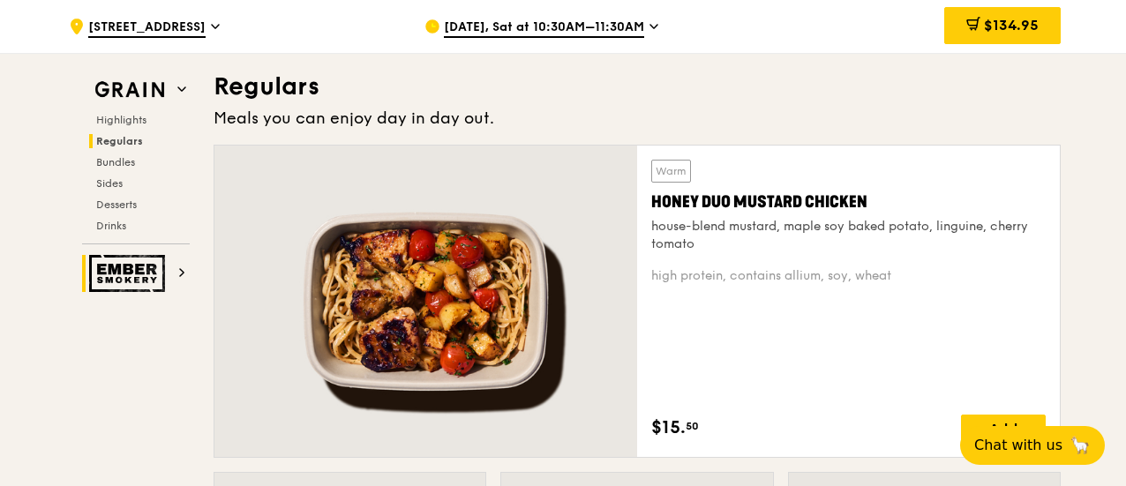
click at [141, 267] on img at bounding box center [129, 273] width 81 height 37
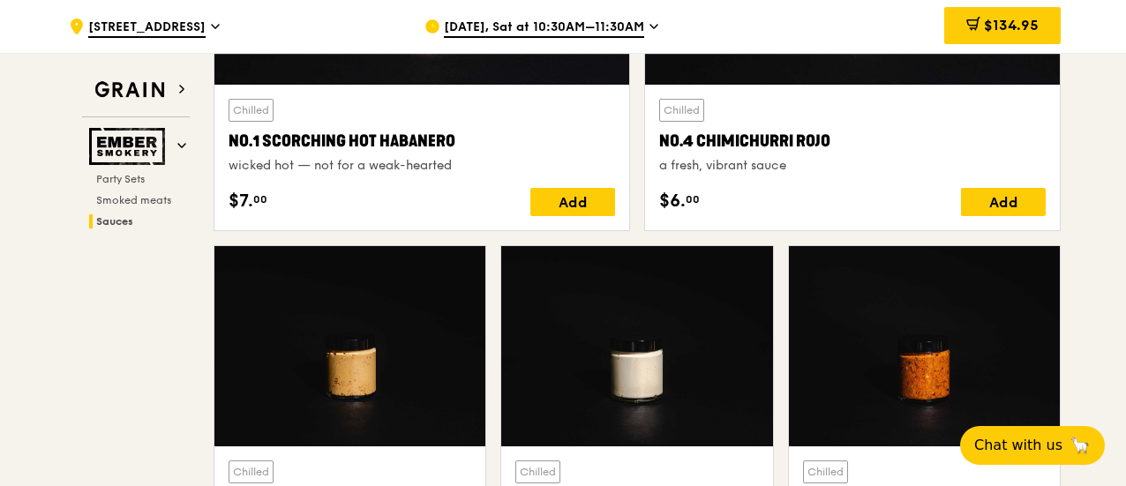
scroll to position [1939, 0]
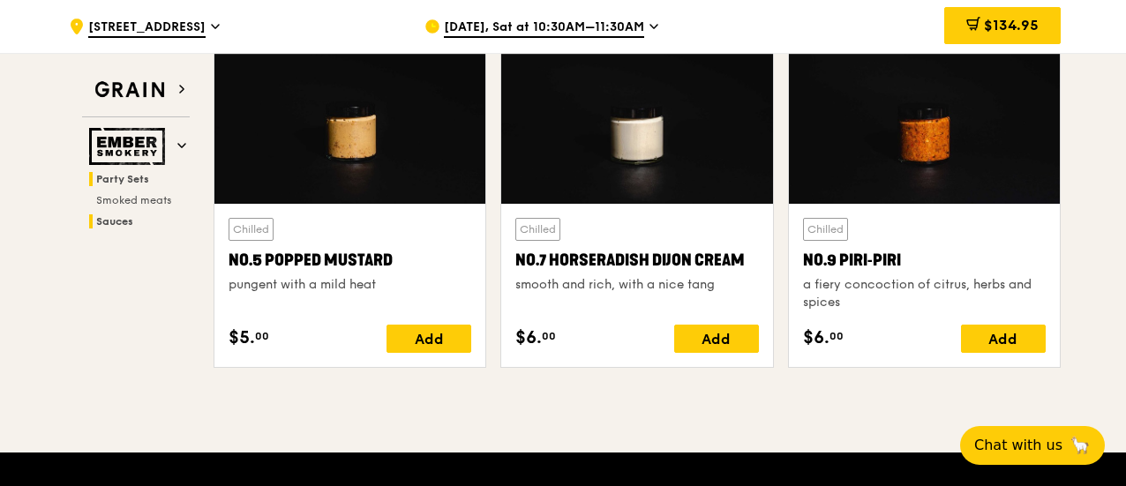
click at [122, 183] on span "Party Sets" at bounding box center [122, 179] width 53 height 12
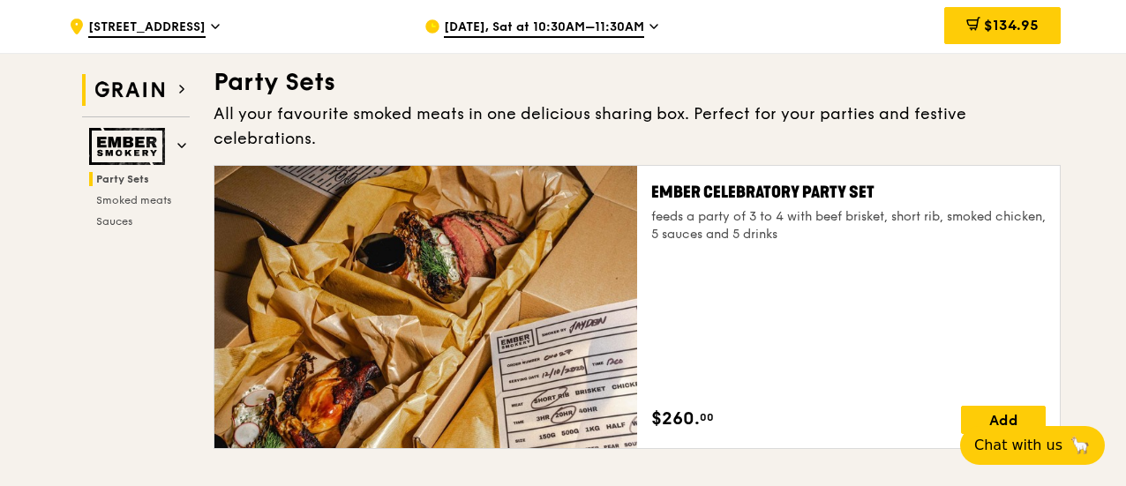
scroll to position [56, 0]
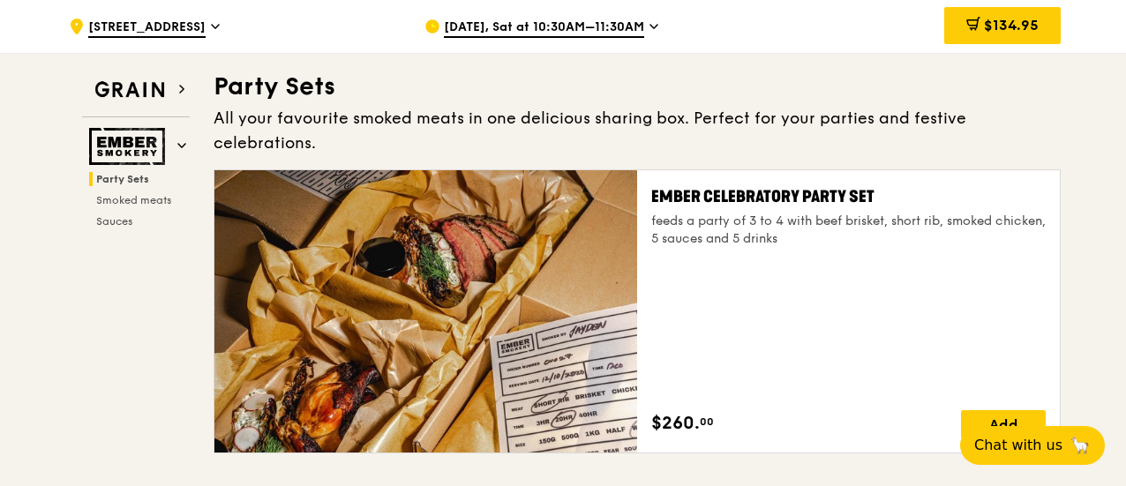
click at [237, 28] on div ".cls-1 { fill: none; stroke: #fff; stroke-linecap: round; stroke-linejoin: roun…" at bounding box center [233, 26] width 328 height 53
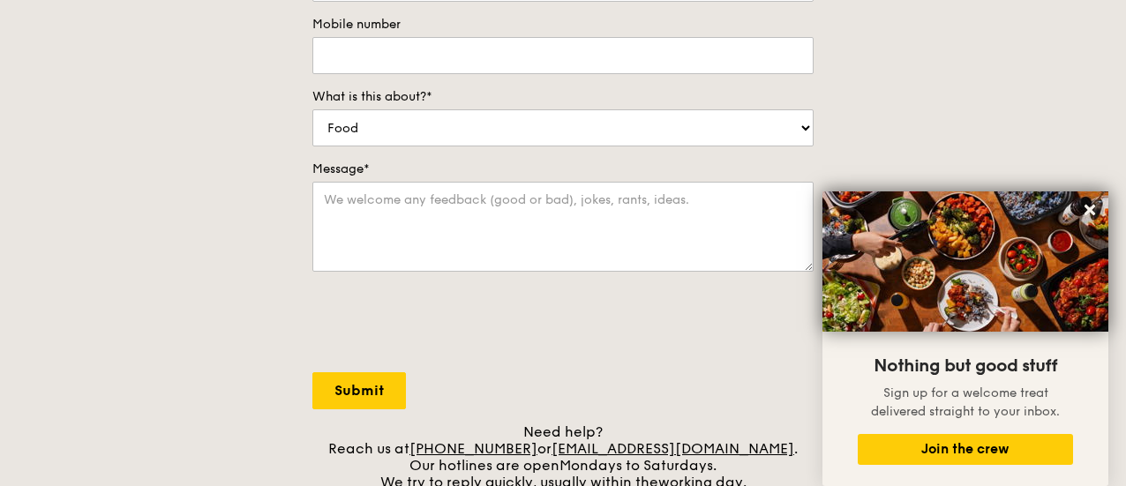
scroll to position [229, 0]
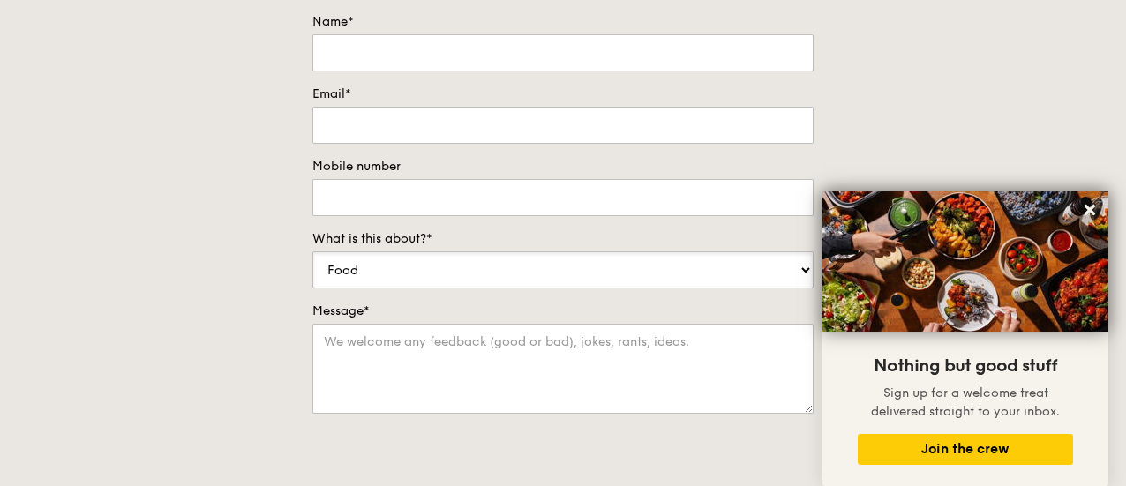
click at [585, 267] on select "Food Service Billing/Payment Catering Others" at bounding box center [562, 270] width 501 height 37
click at [892, 80] on div "Contact us We love hearing from our customers. Talk to us about anything. We ar…" at bounding box center [563, 264] width 1126 height 738
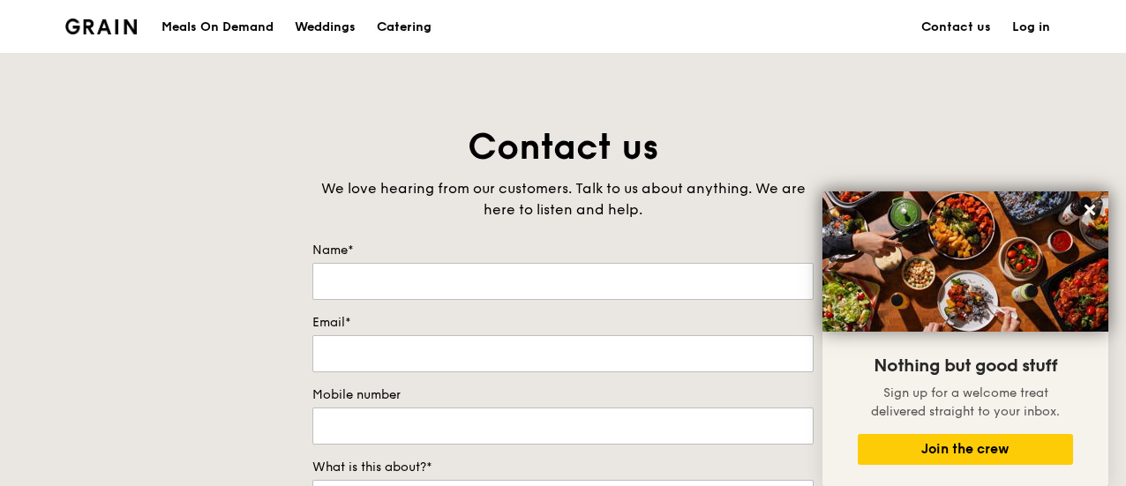
click at [408, 19] on div "Catering" at bounding box center [404, 27] width 55 height 53
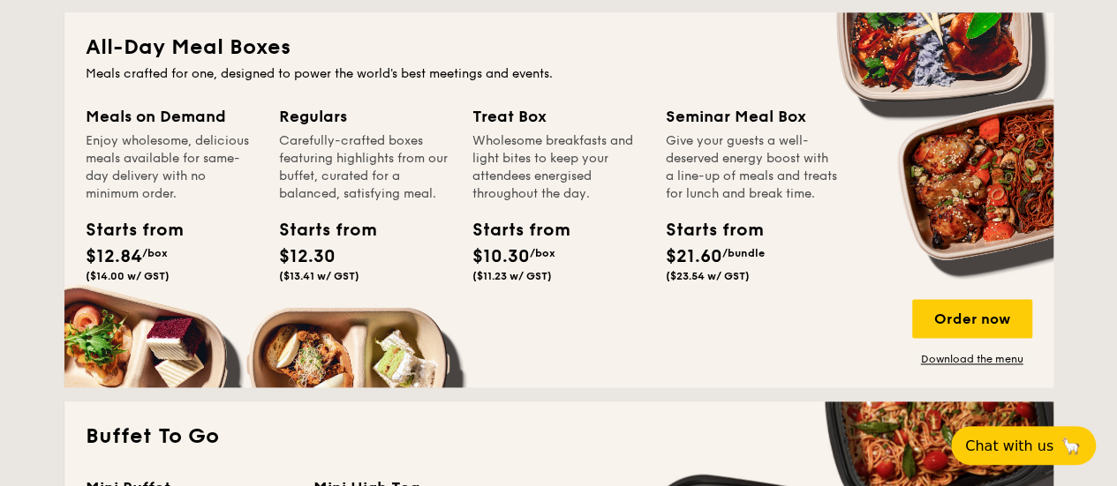
scroll to position [1177, 0]
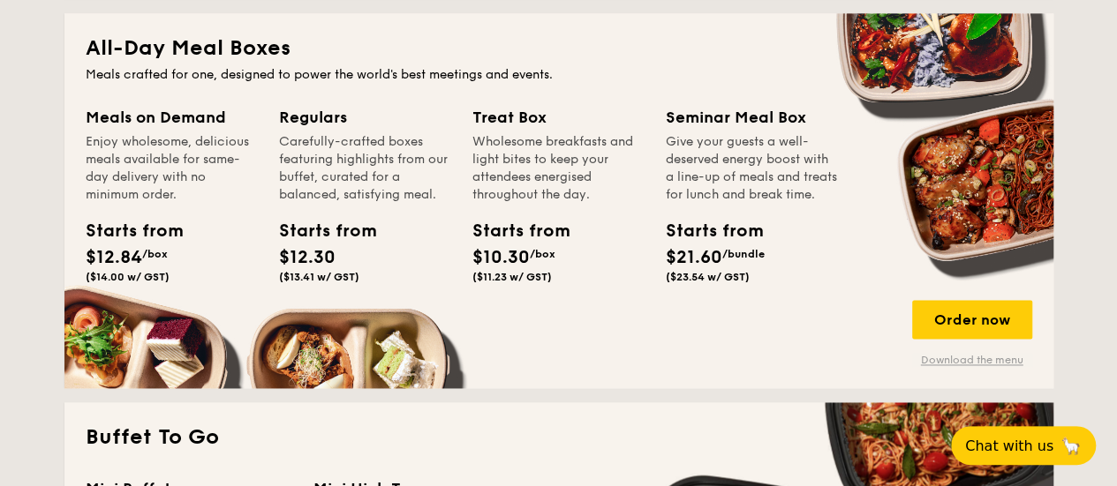
click at [975, 363] on link "Download the menu" at bounding box center [972, 360] width 120 height 14
click at [936, 311] on div "Order now" at bounding box center [972, 319] width 120 height 39
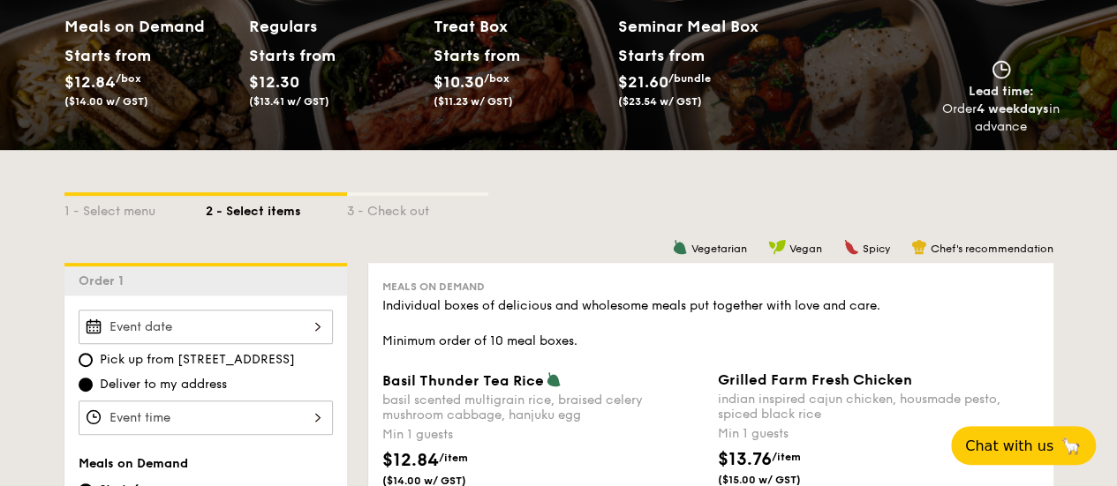
scroll to position [471, 0]
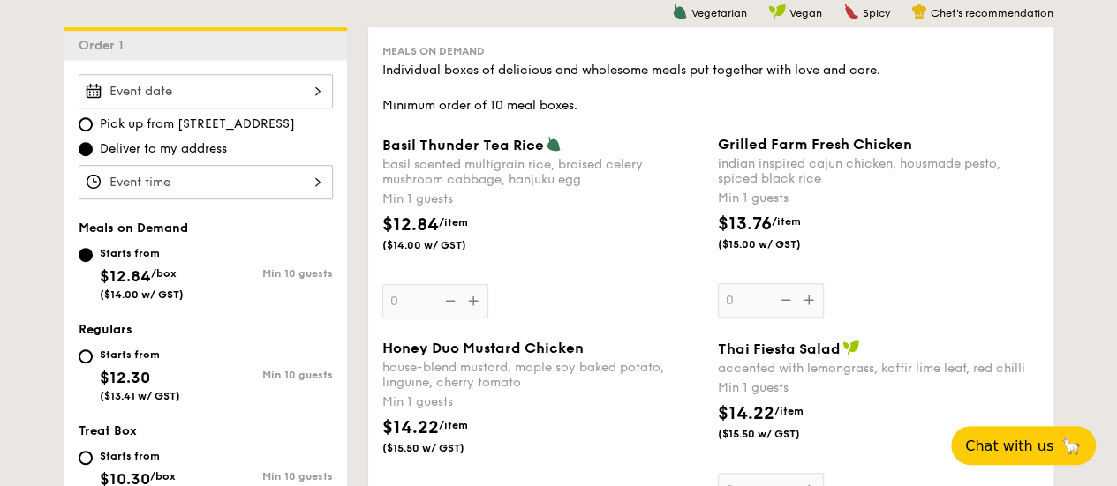
click at [314, 86] on div at bounding box center [206, 91] width 254 height 34
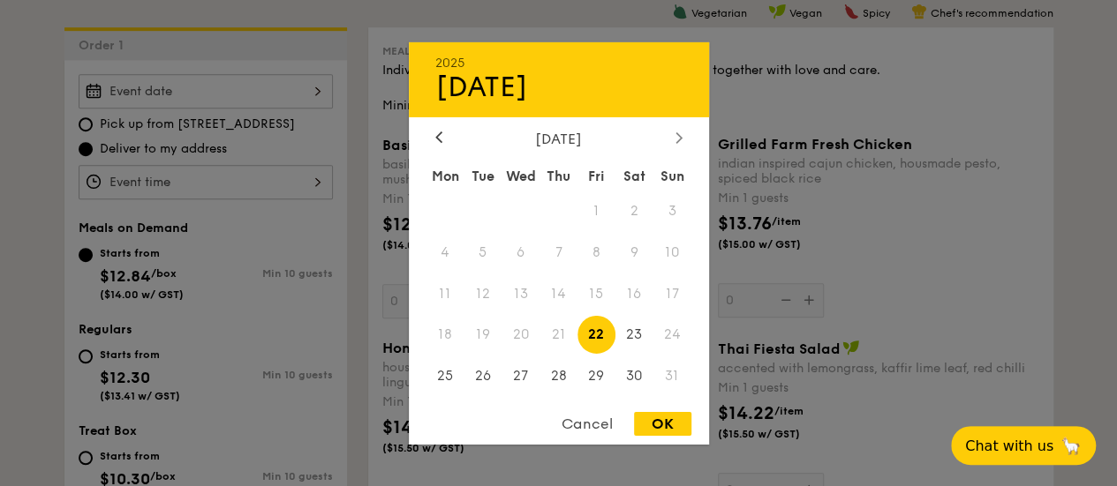
click at [678, 132] on icon at bounding box center [678, 137] width 7 height 11
click at [600, 292] on span "19" at bounding box center [596, 294] width 38 height 38
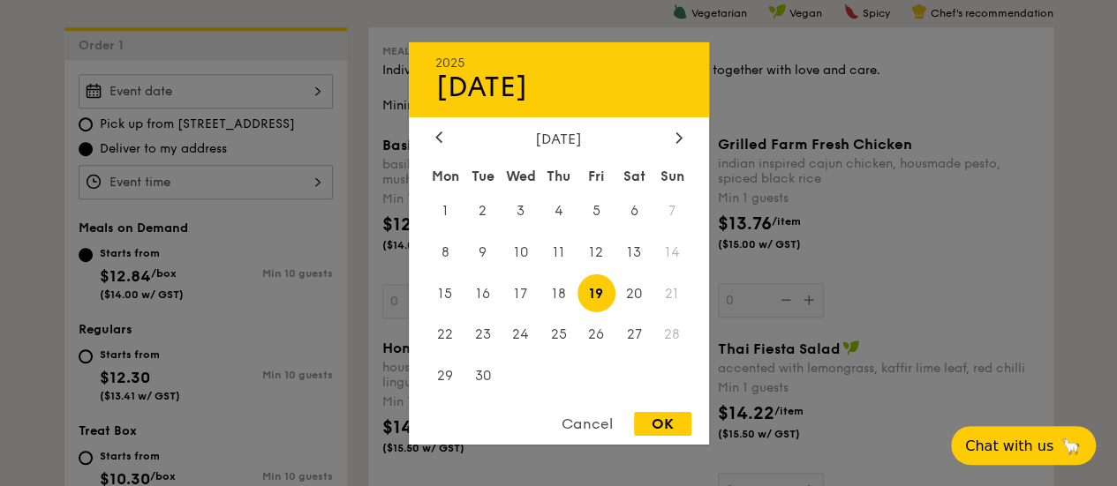
click at [655, 426] on div "OK" at bounding box center [662, 424] width 57 height 24
type input "Sep 19, 2025"
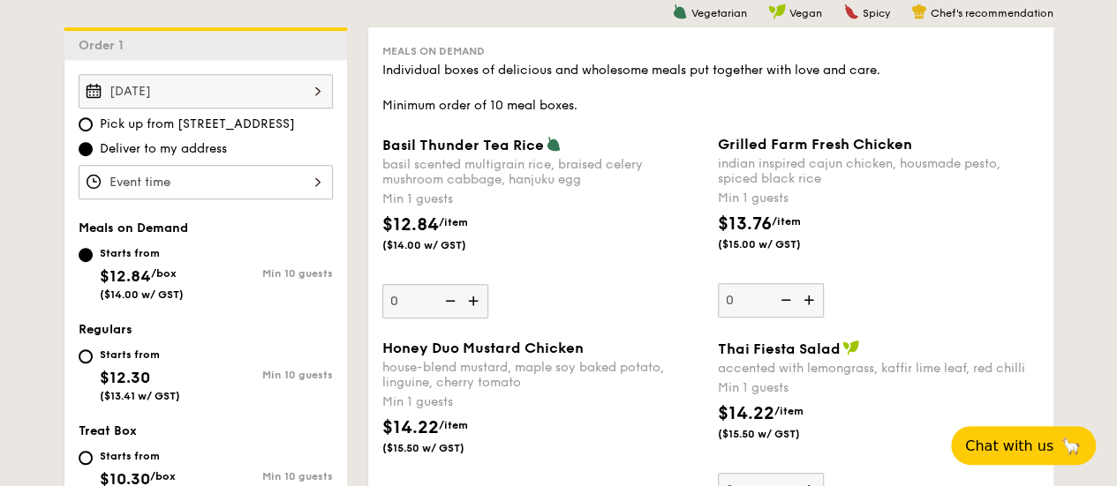
click at [253, 181] on div at bounding box center [206, 182] width 254 height 34
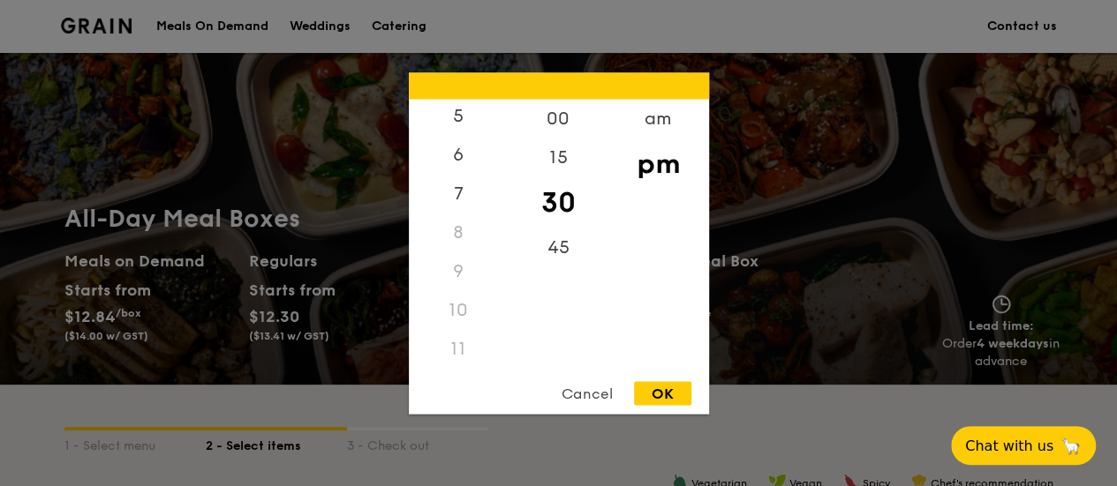
scroll to position [208, 0]
click at [454, 350] on div "11" at bounding box center [459, 349] width 100 height 39
click at [659, 121] on div "am" at bounding box center [658, 124] width 100 height 51
click at [457, 349] on div "11" at bounding box center [459, 348] width 100 height 51
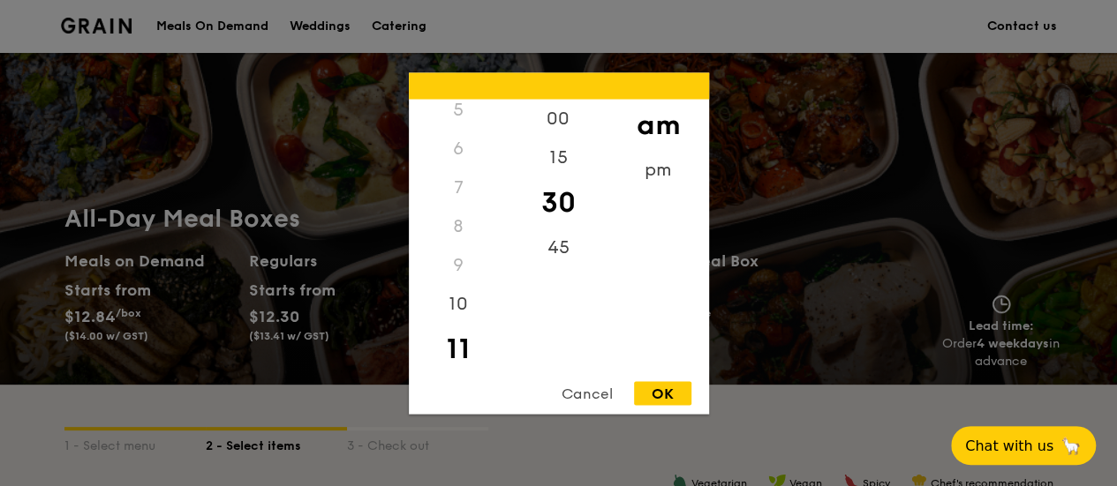
click at [557, 200] on div "30" at bounding box center [558, 202] width 100 height 51
click at [672, 389] on div "OK" at bounding box center [662, 393] width 57 height 24
type input "11:30AM"
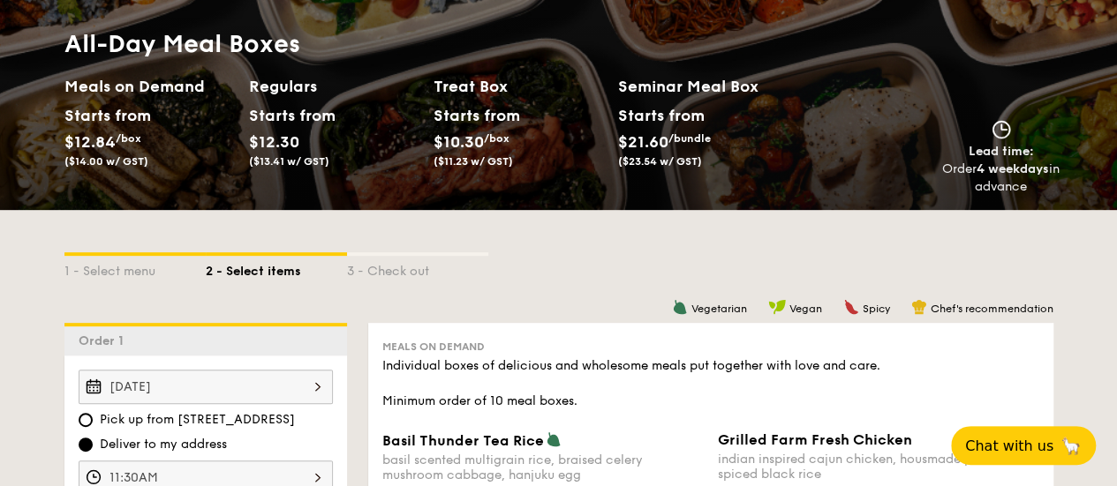
scroll to position [169, 0]
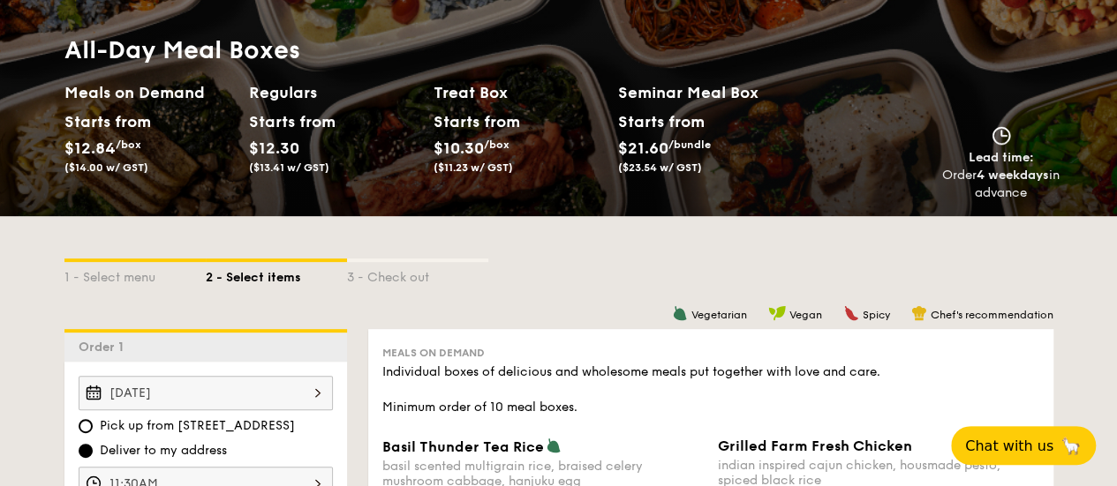
click at [267, 100] on h2 "Regulars" at bounding box center [334, 92] width 170 height 25
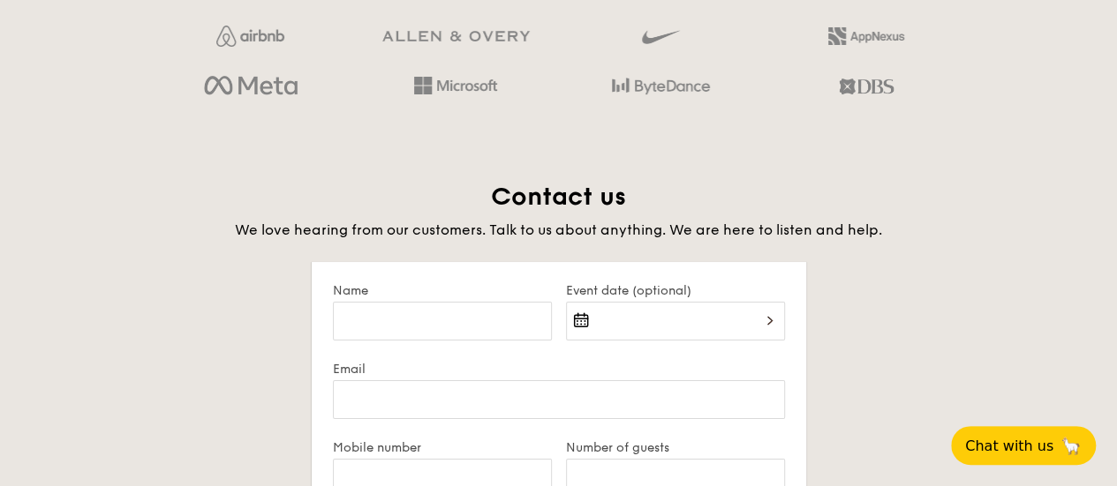
scroll to position [3106, 0]
